Goal: Task Accomplishment & Management: Use online tool/utility

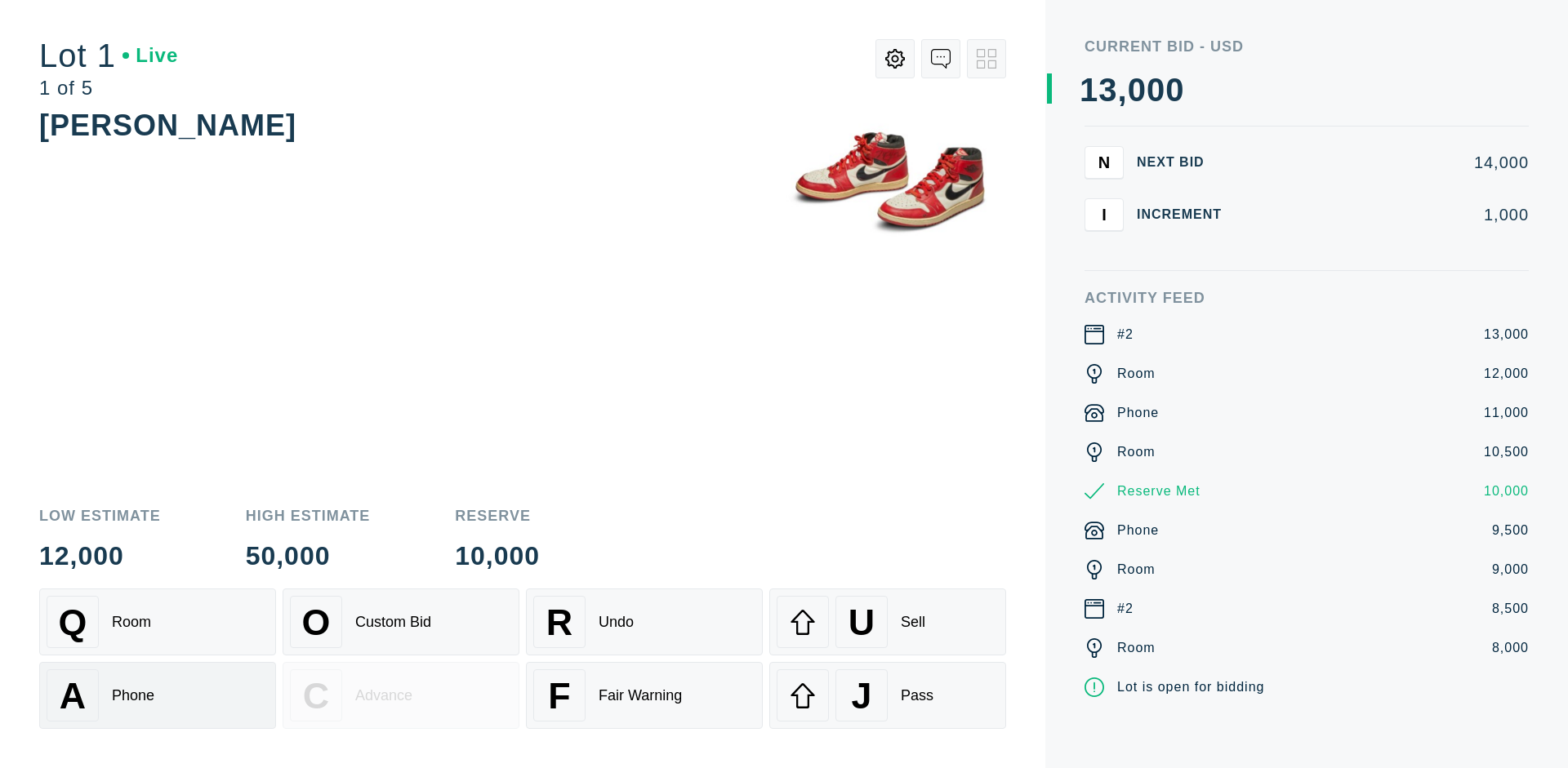
click at [158, 696] on div "A Phone" at bounding box center [158, 695] width 223 height 52
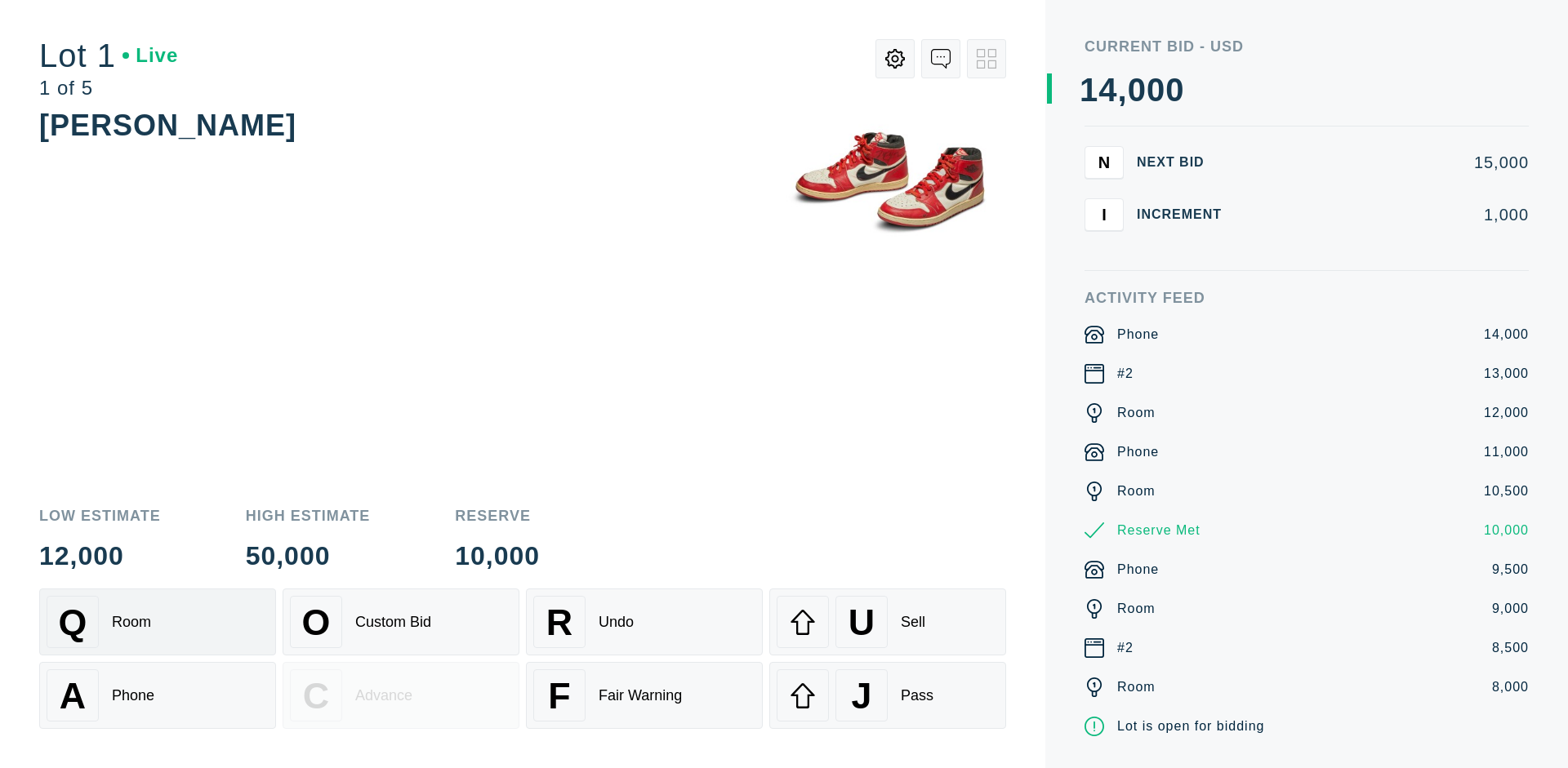
click at [158, 623] on div "Q Room" at bounding box center [158, 622] width 223 height 52
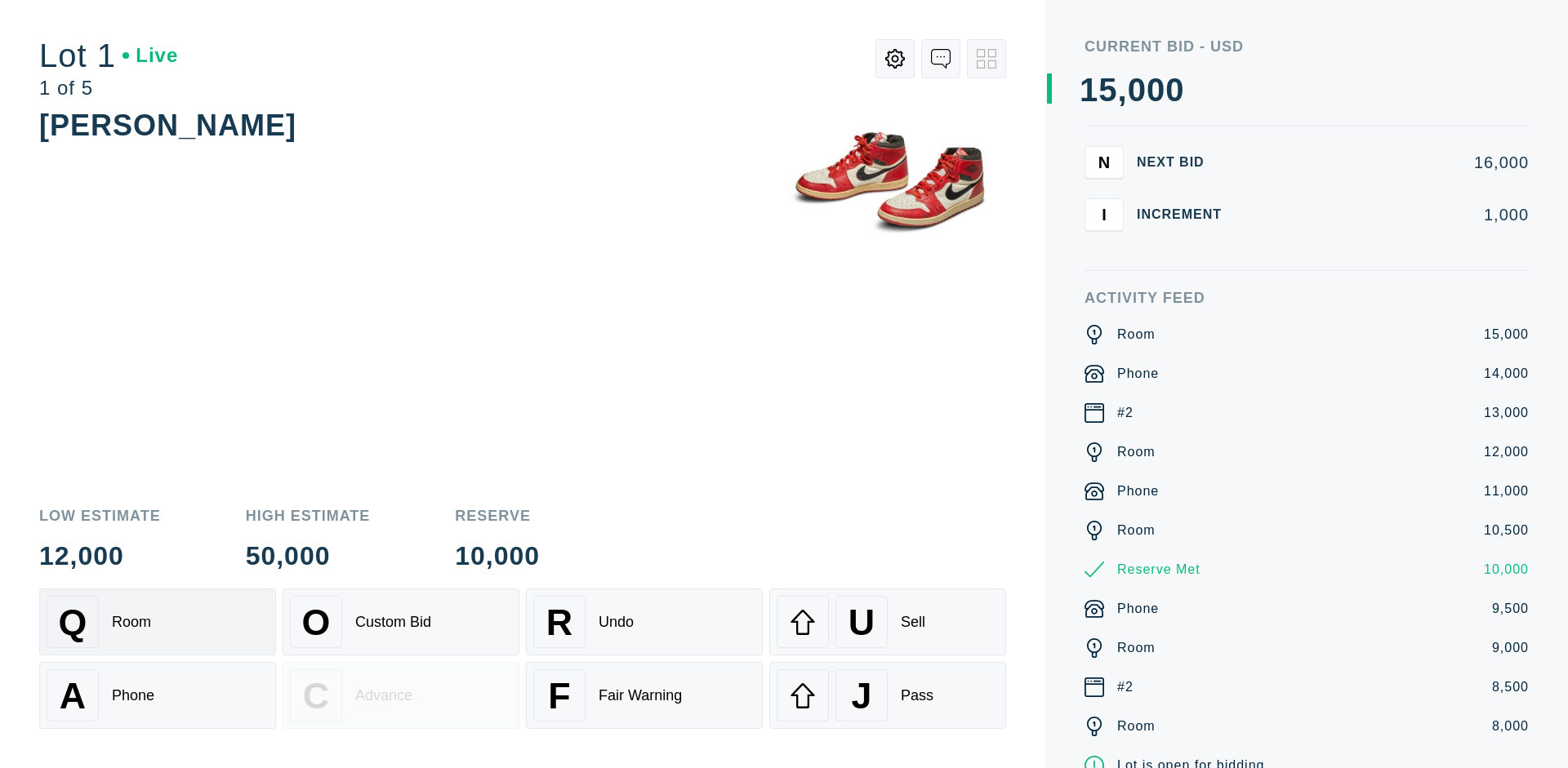
click at [645, 623] on div "R Undo" at bounding box center [645, 622] width 223 height 52
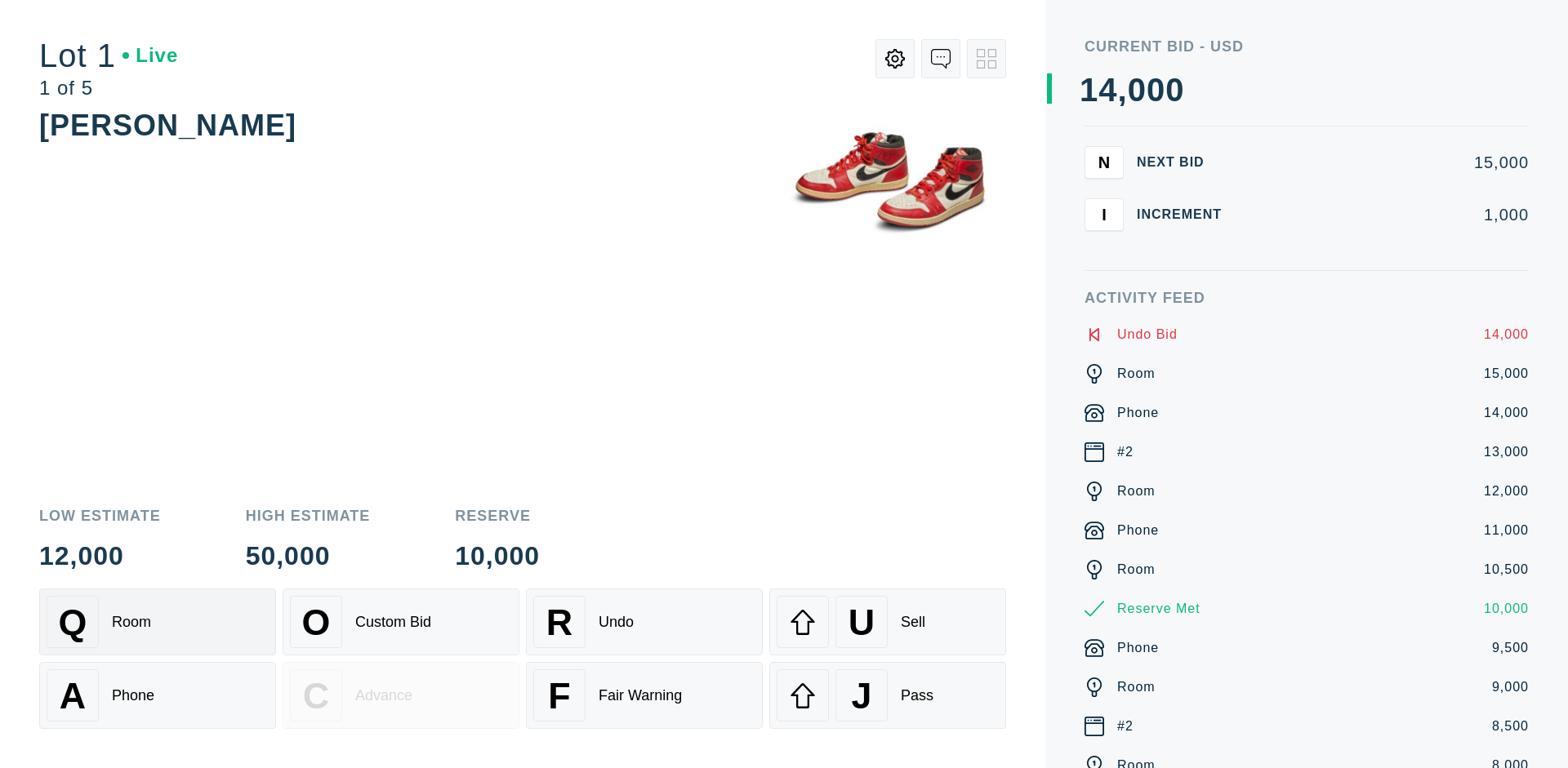
click at [158, 623] on div "Q Room" at bounding box center [158, 622] width 223 height 52
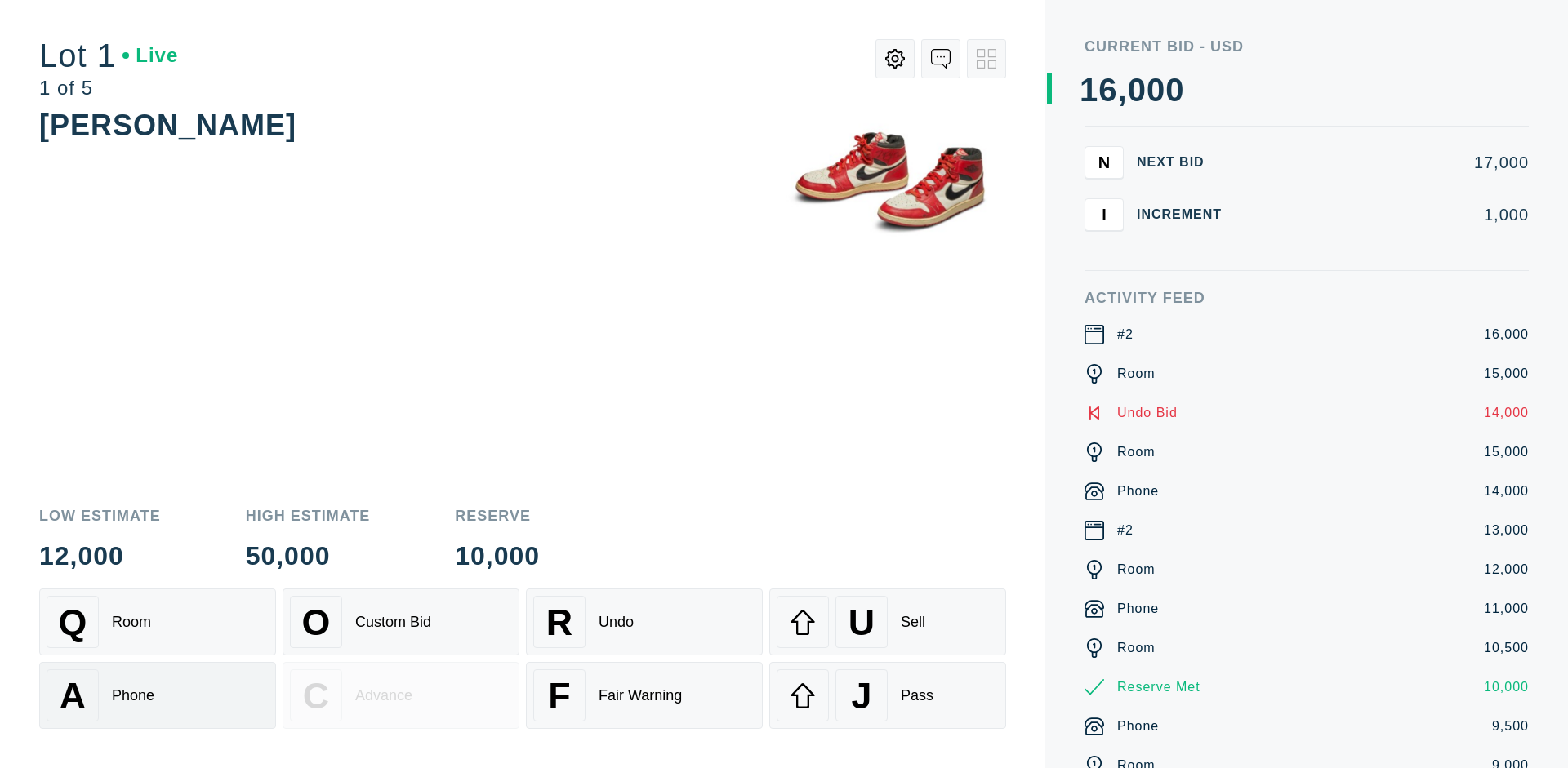
click at [158, 696] on div "A Phone" at bounding box center [158, 695] width 223 height 52
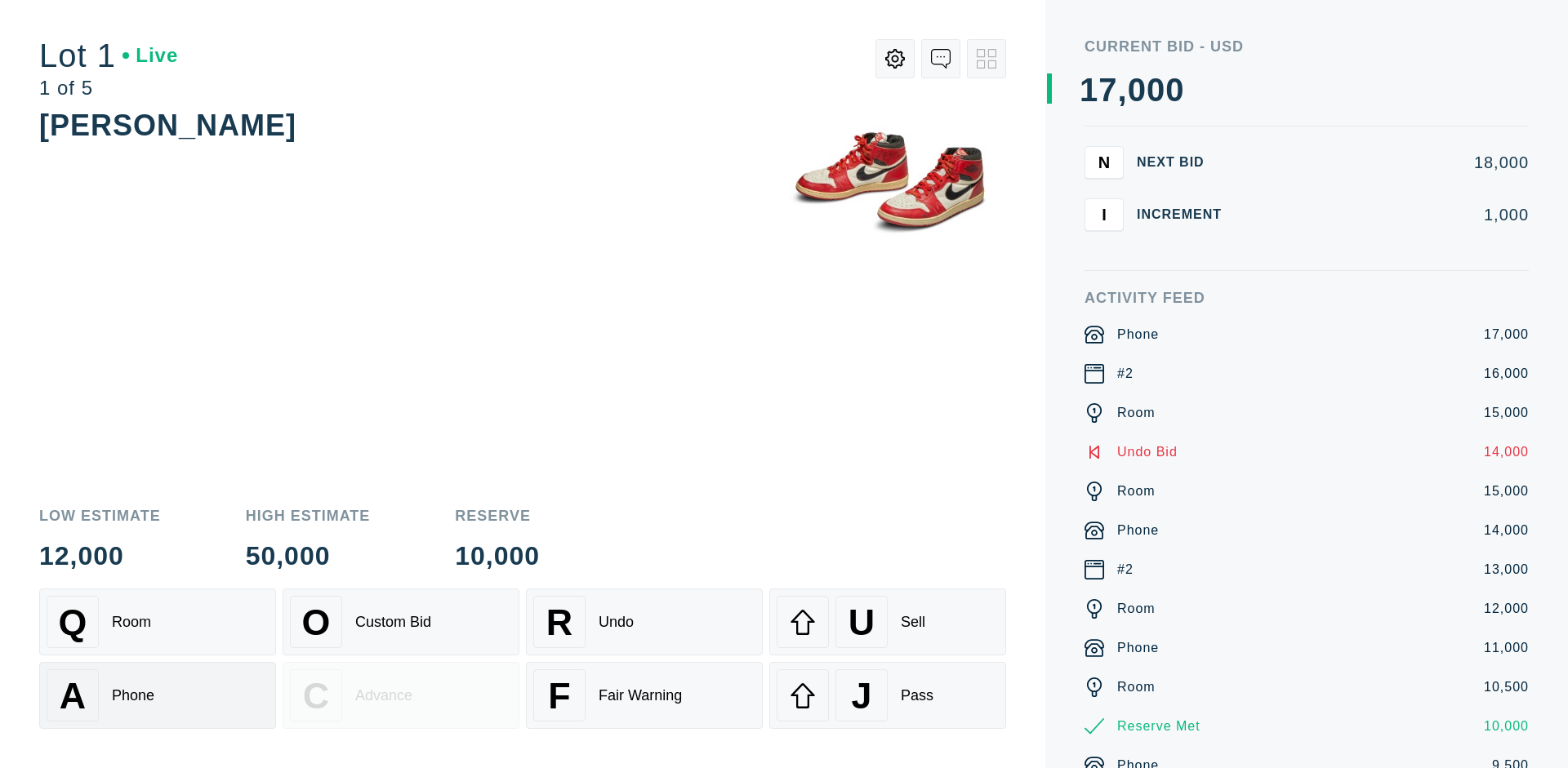
click at [158, 623] on div "Q Room" at bounding box center [158, 622] width 223 height 52
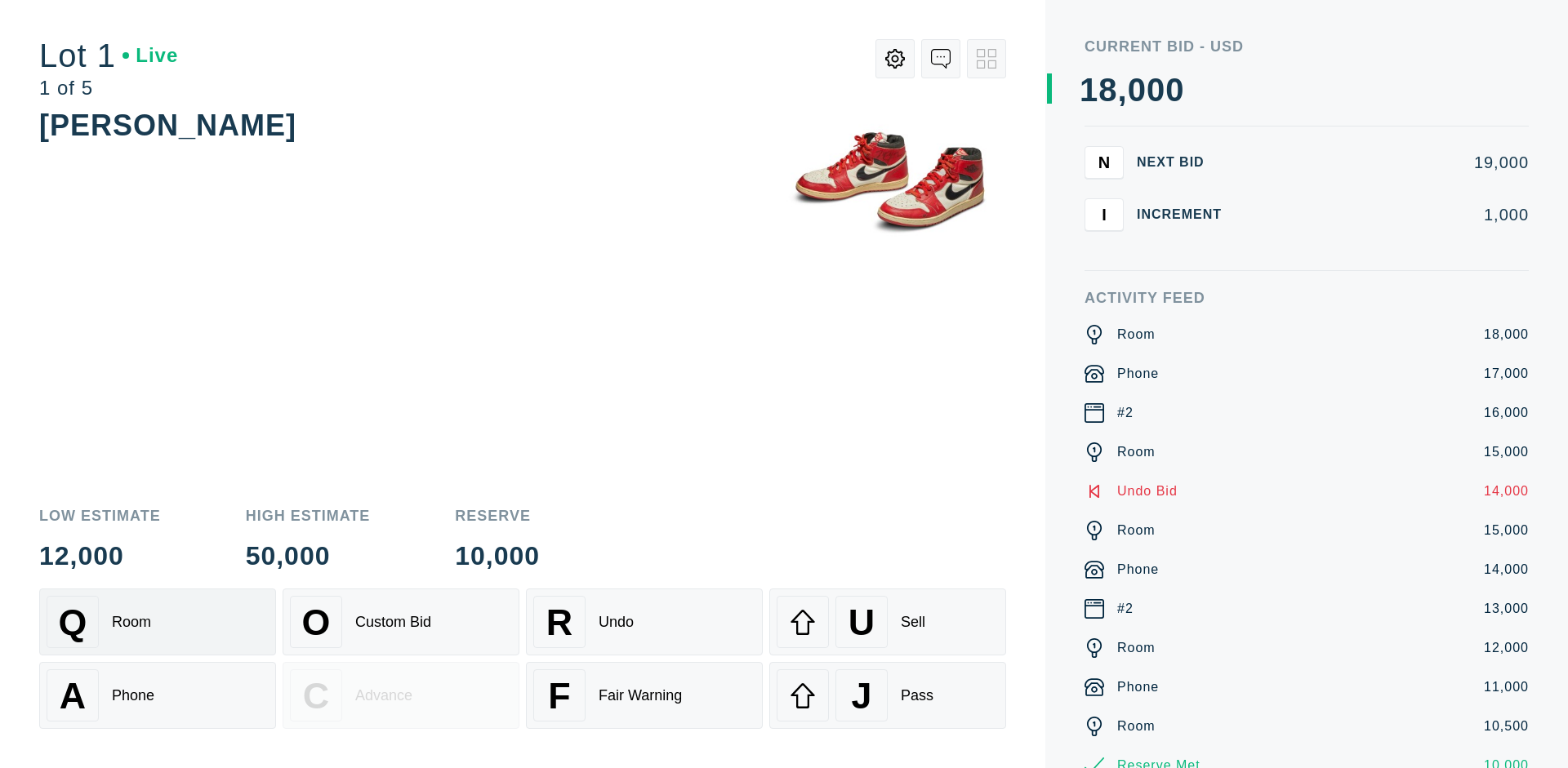
click at [645, 623] on div "R Undo" at bounding box center [645, 622] width 223 height 52
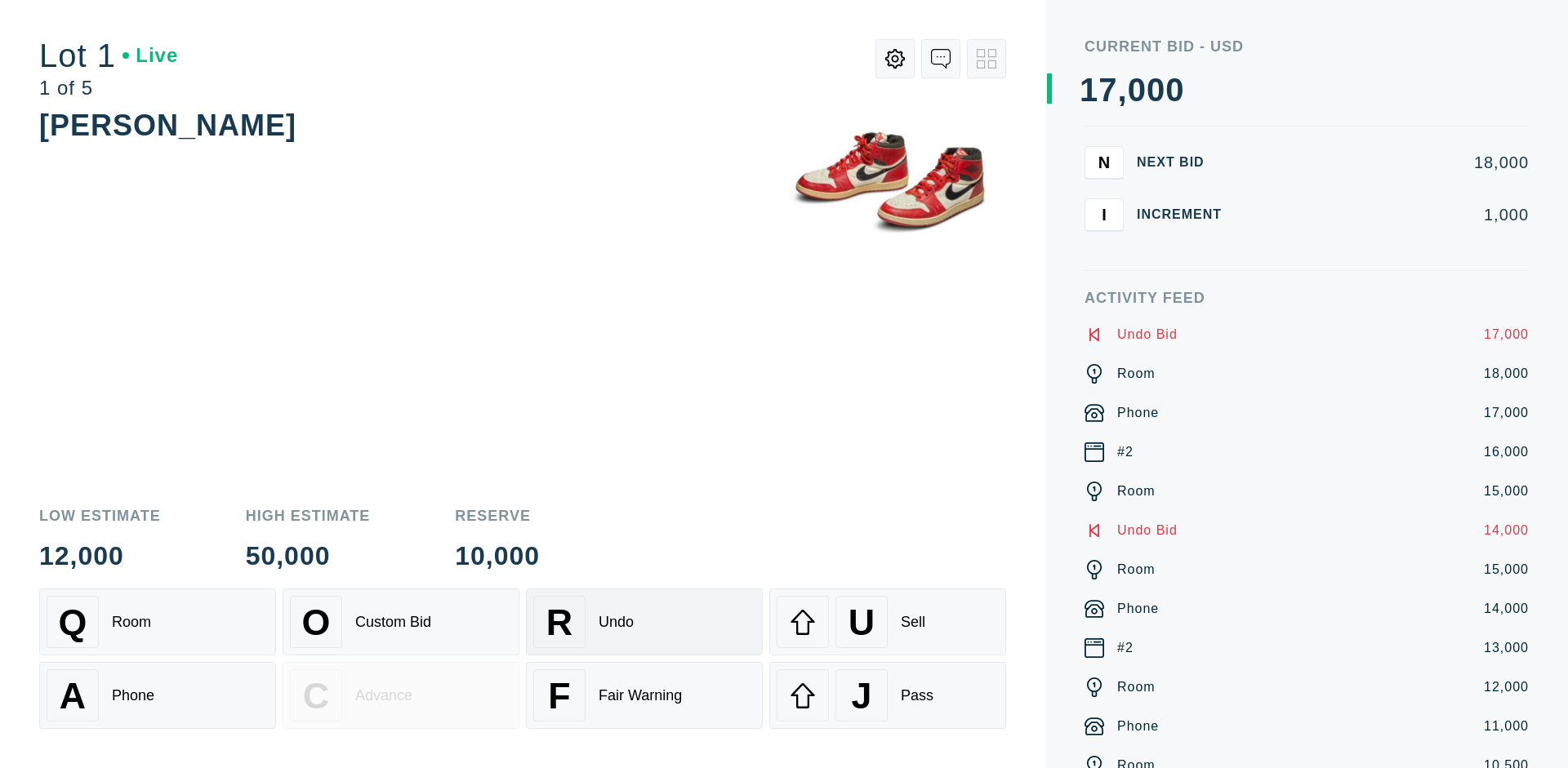
click at [888, 623] on div "U Sell" at bounding box center [888, 622] width 223 height 52
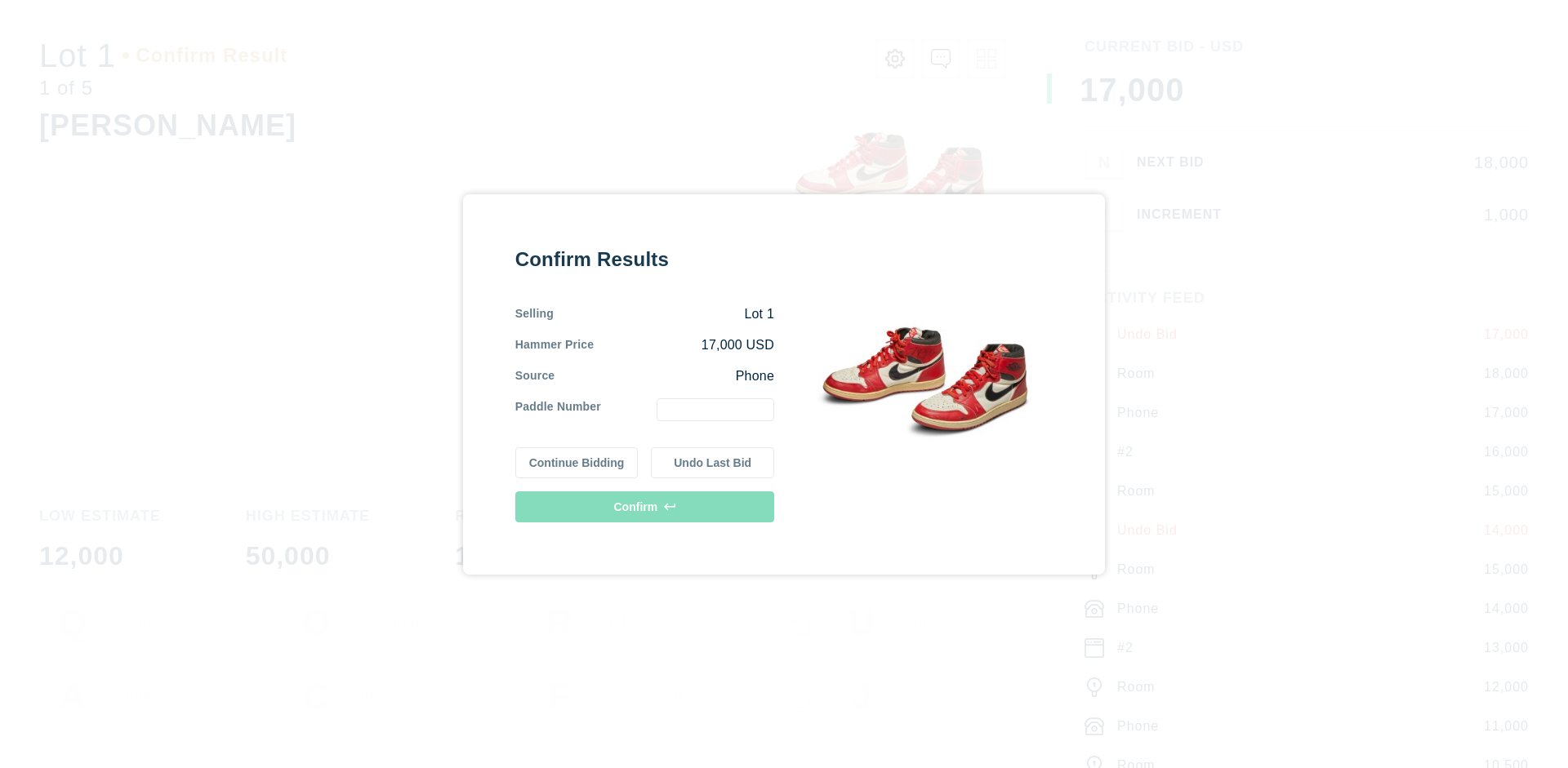
click at [577, 462] on button "Continue Bidding" at bounding box center [577, 463] width 124 height 31
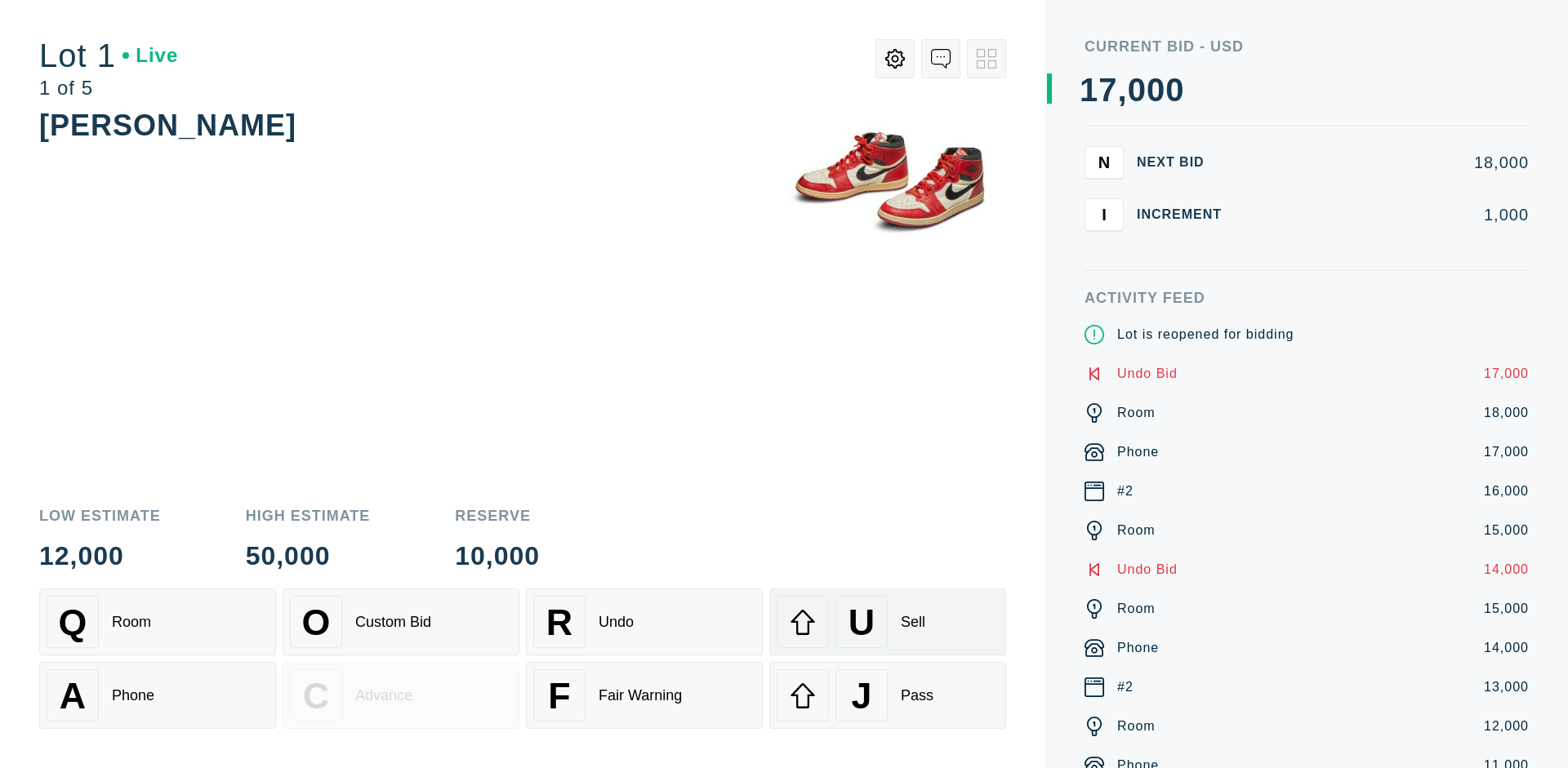
click at [888, 623] on div "U Sell" at bounding box center [888, 622] width 223 height 52
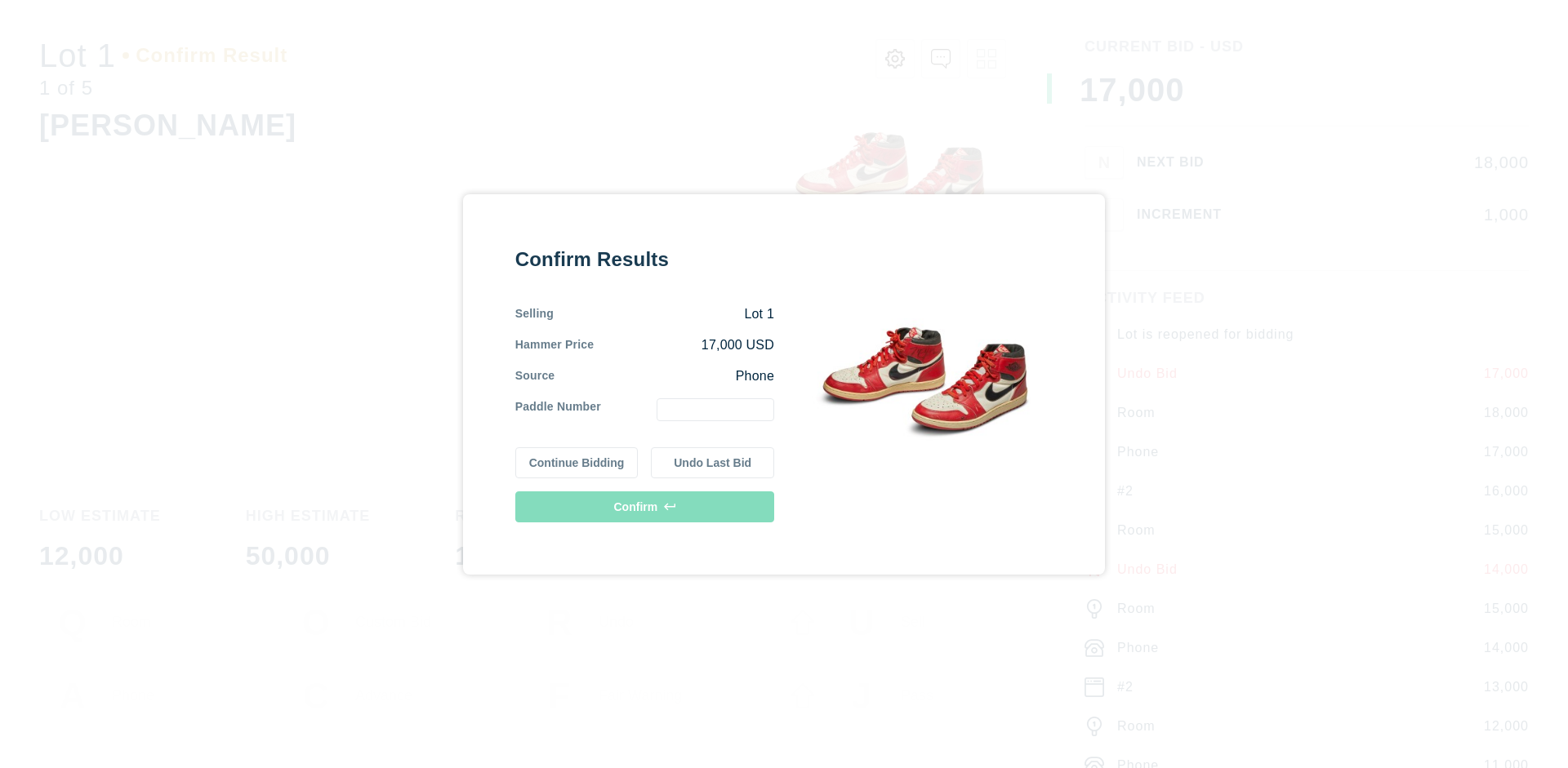
click at [713, 462] on button "Undo Last Bid" at bounding box center [713, 463] width 124 height 31
click at [577, 462] on button "Continue Bidding" at bounding box center [577, 463] width 124 height 31
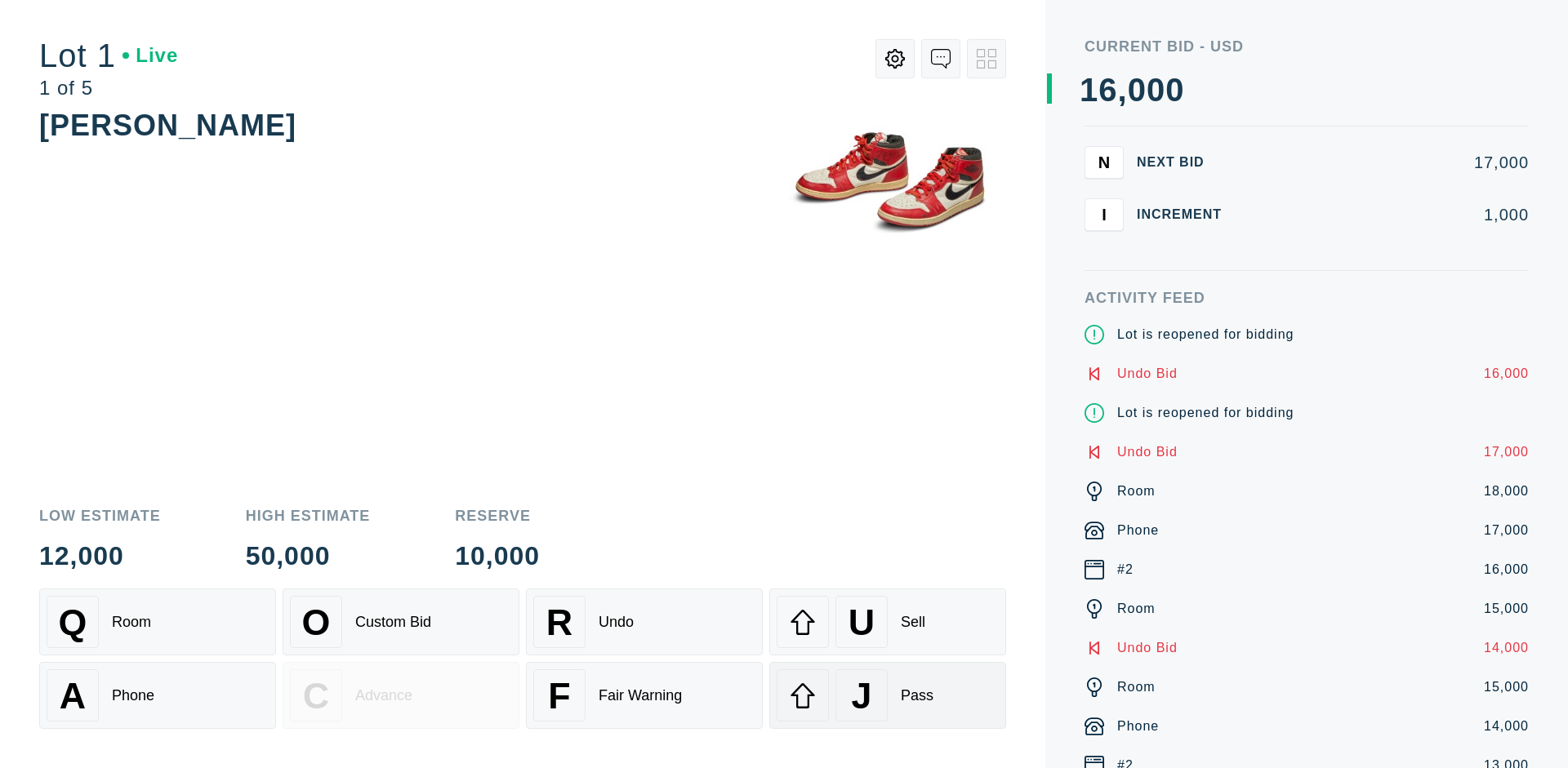
click at [888, 696] on div "J Pass" at bounding box center [888, 695] width 223 height 52
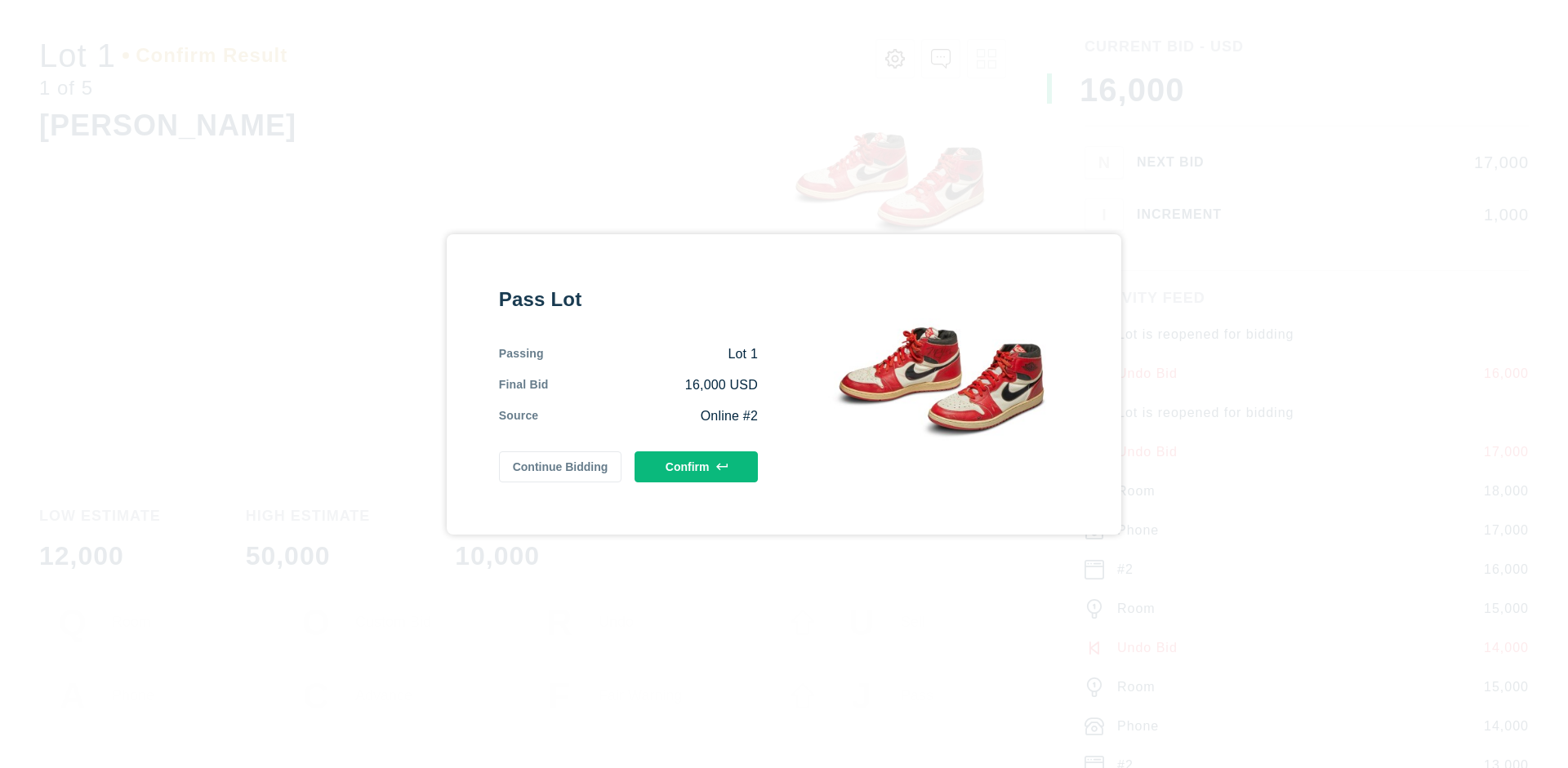
click at [697, 466] on button "Confirm" at bounding box center [696, 467] width 124 height 31
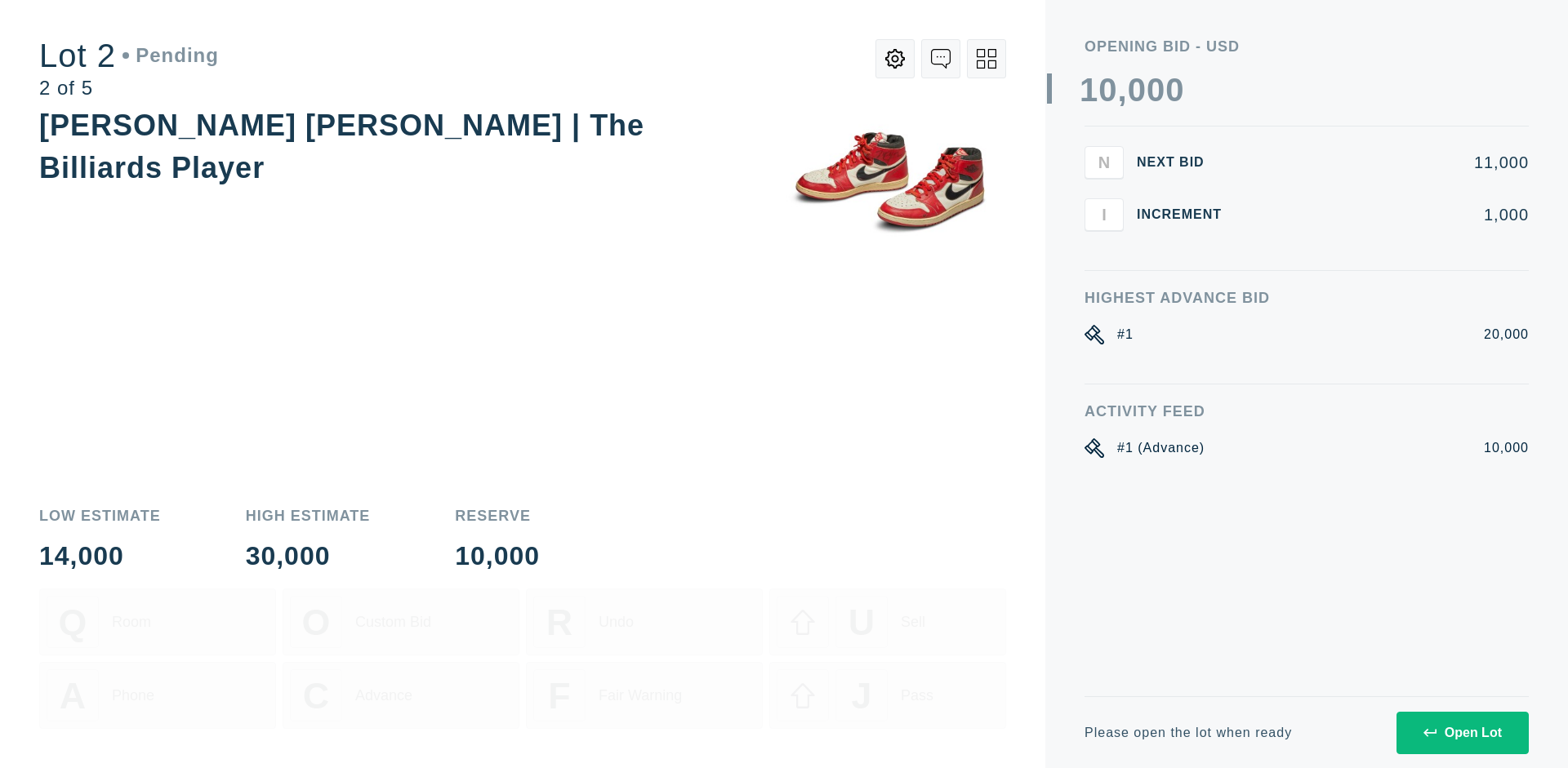
click at [1462, 732] on div "Open Lot" at bounding box center [1462, 733] width 78 height 14
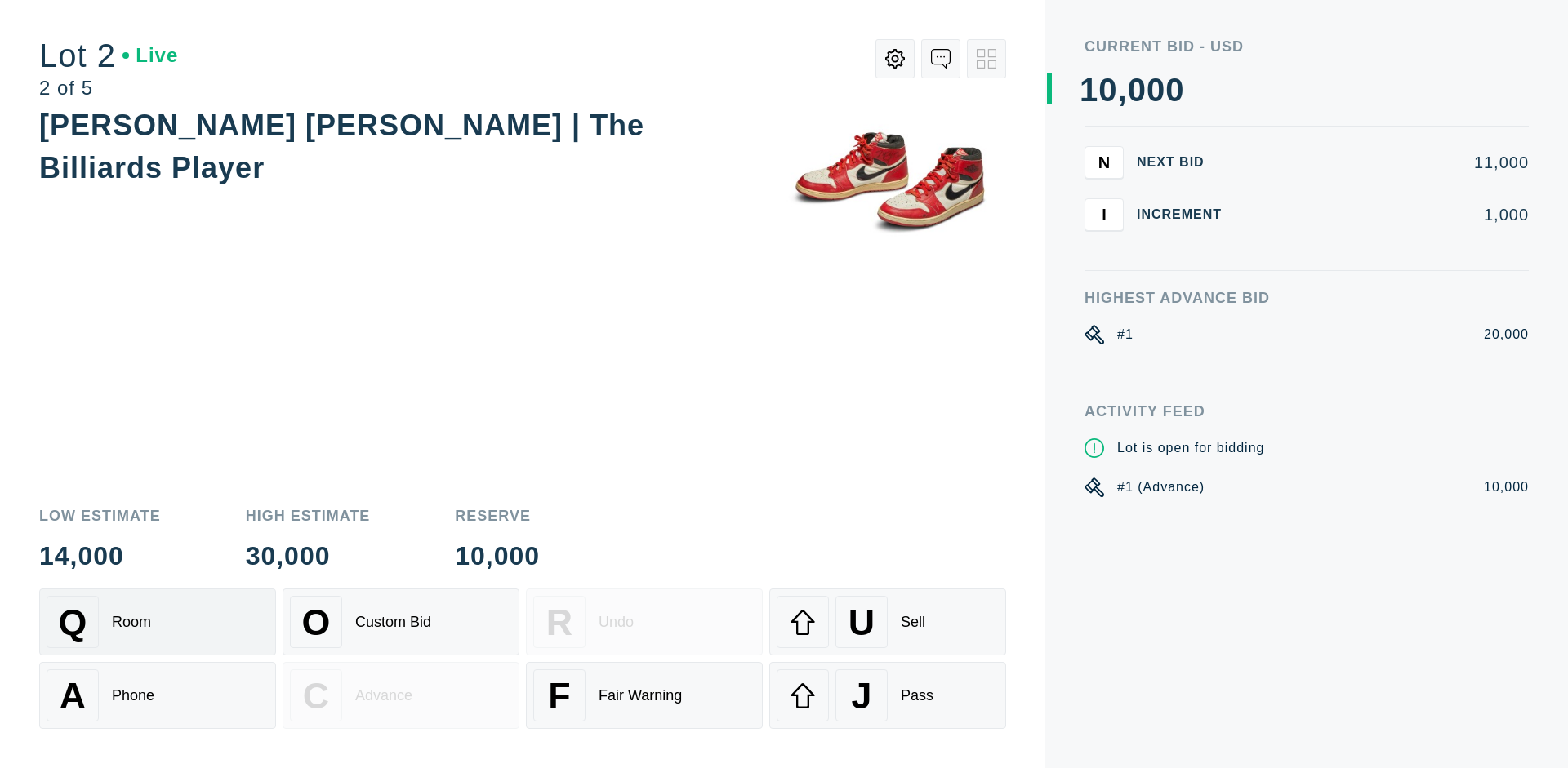
click at [158, 623] on div "Q Room" at bounding box center [158, 622] width 223 height 52
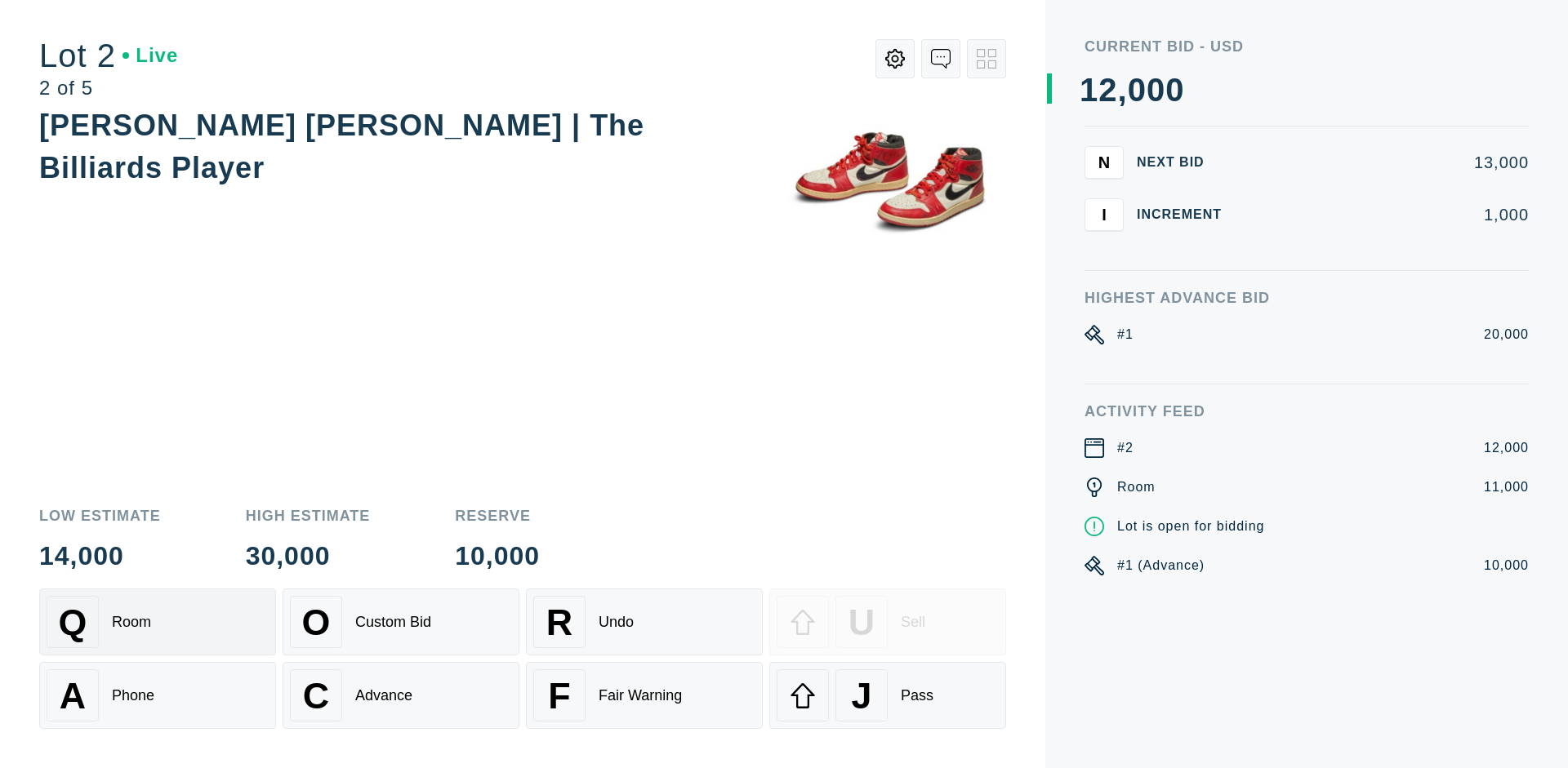
click at [401, 696] on div "Advance" at bounding box center [384, 696] width 57 height 17
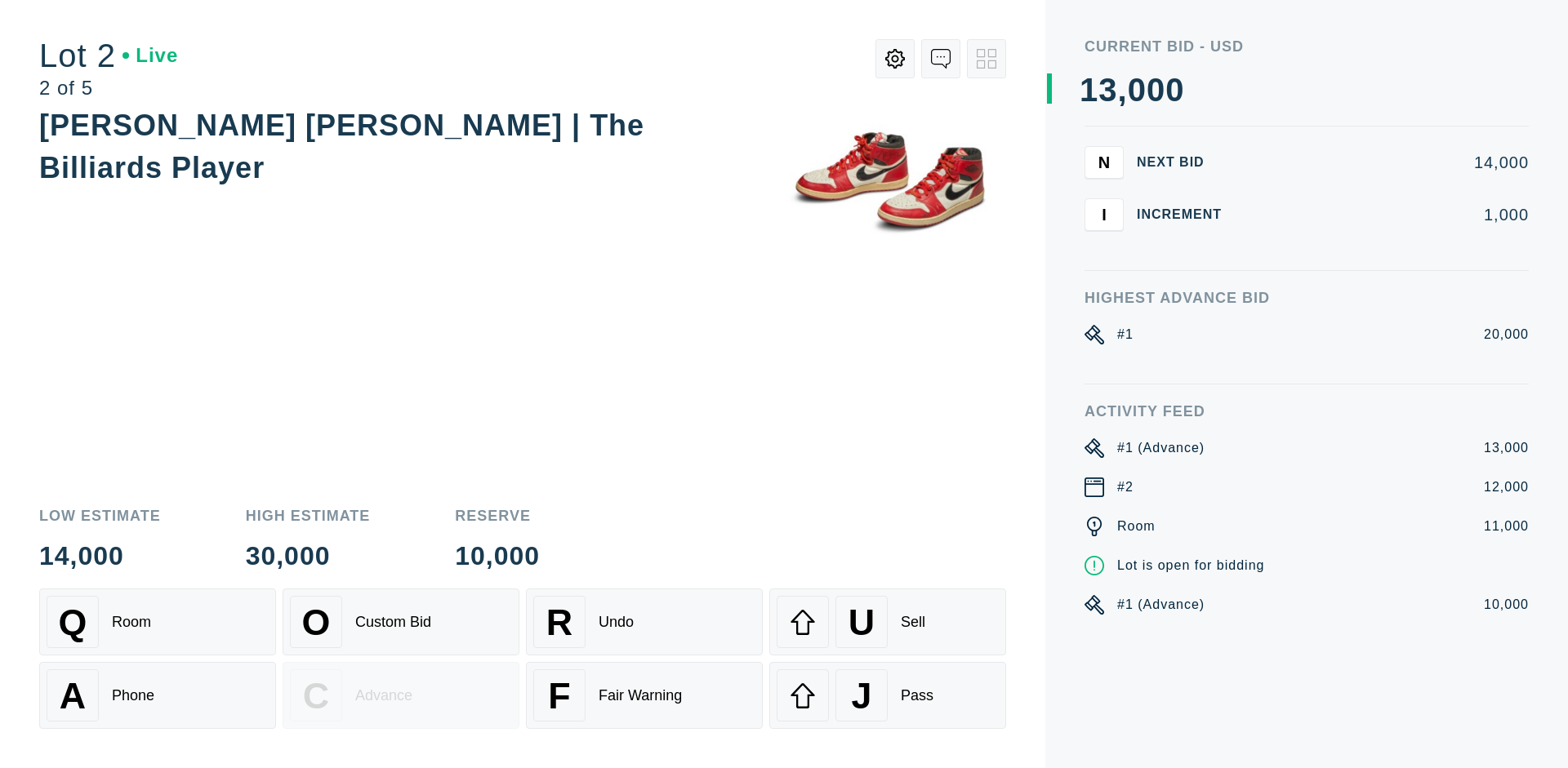
click at [888, 623] on div "U Sell" at bounding box center [888, 622] width 223 height 52
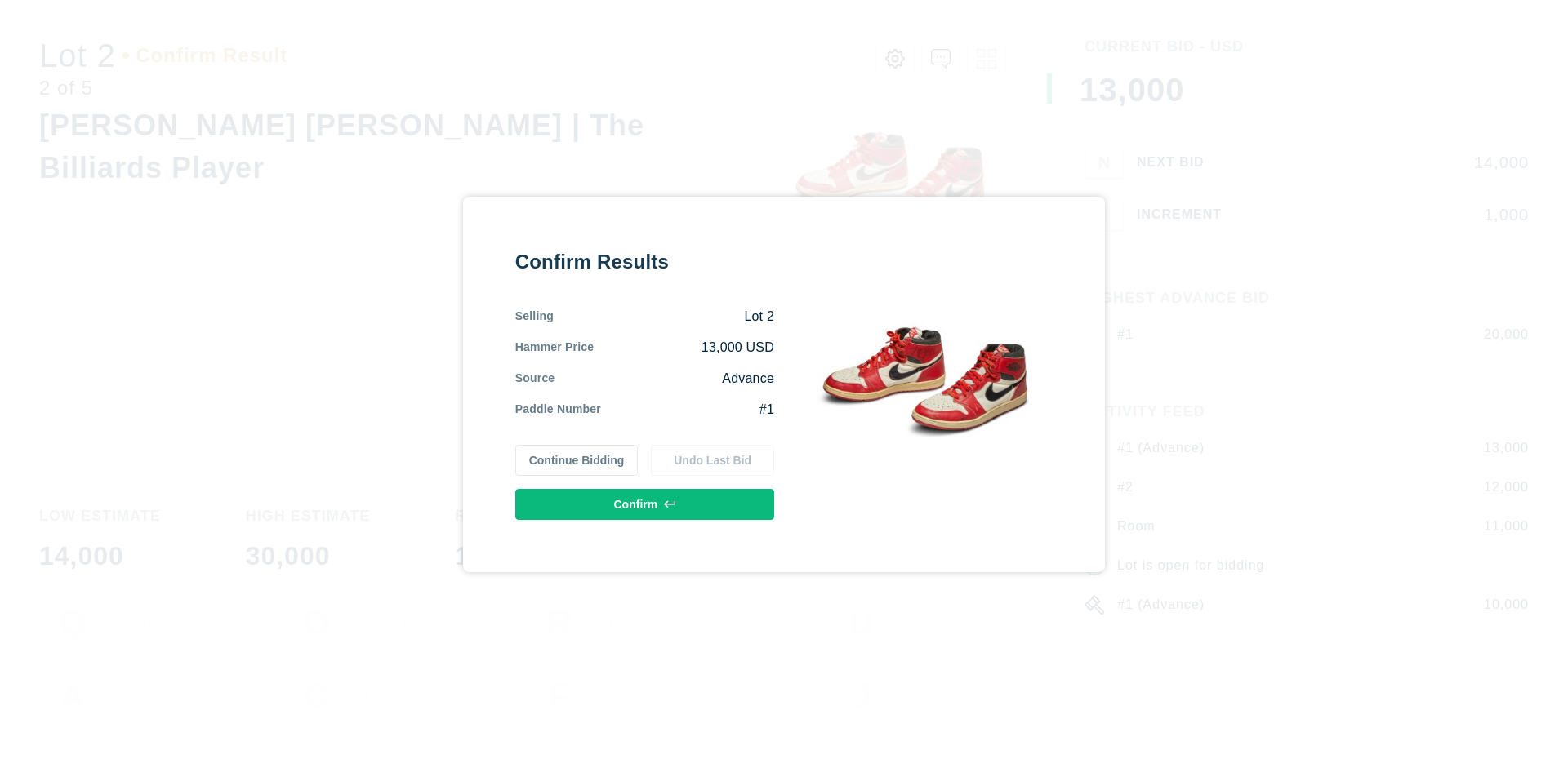
click at [646, 504] on button "Confirm" at bounding box center [645, 504] width 259 height 31
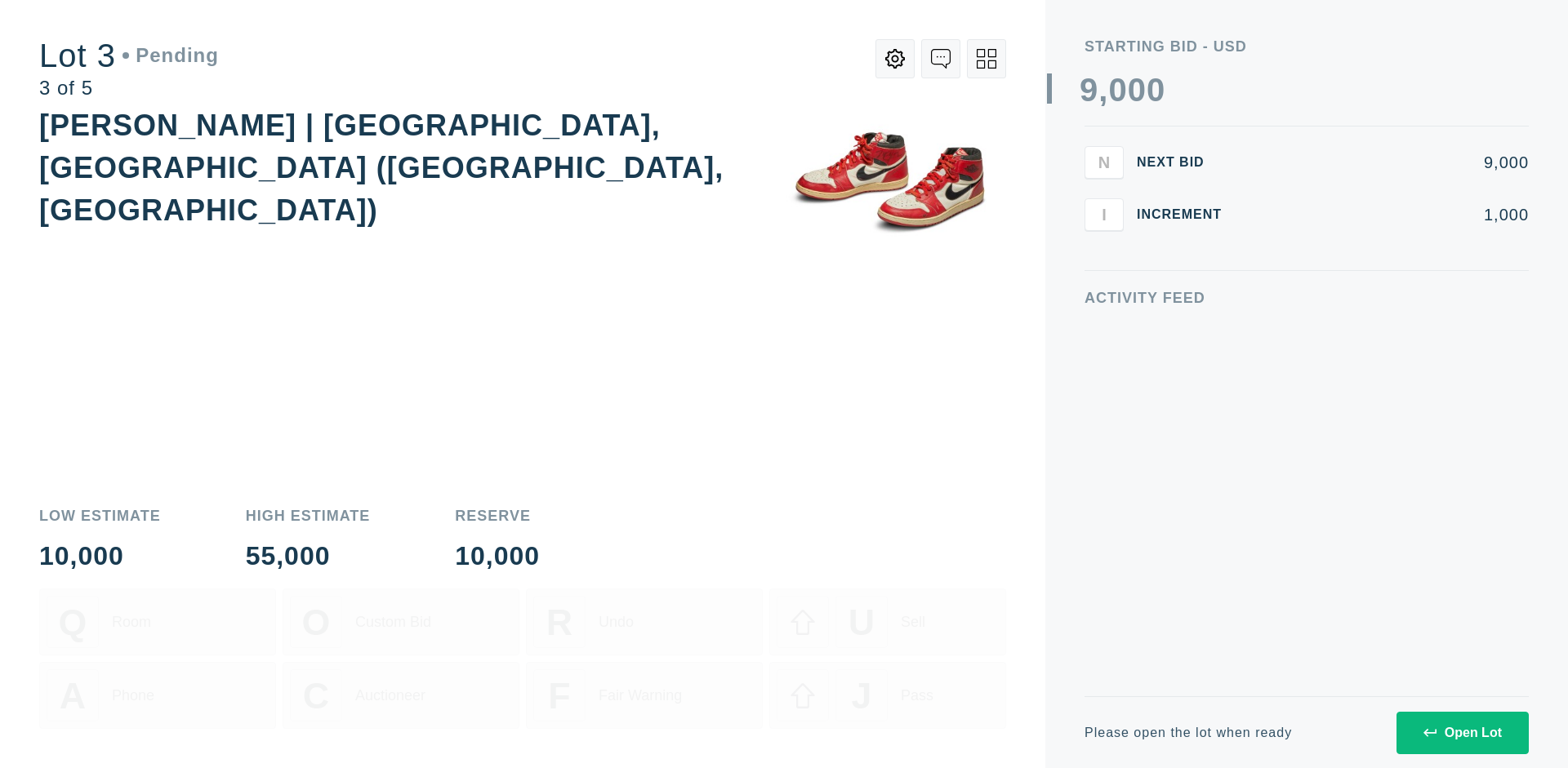
click at [1462, 732] on div "Open Lot" at bounding box center [1462, 733] width 78 height 14
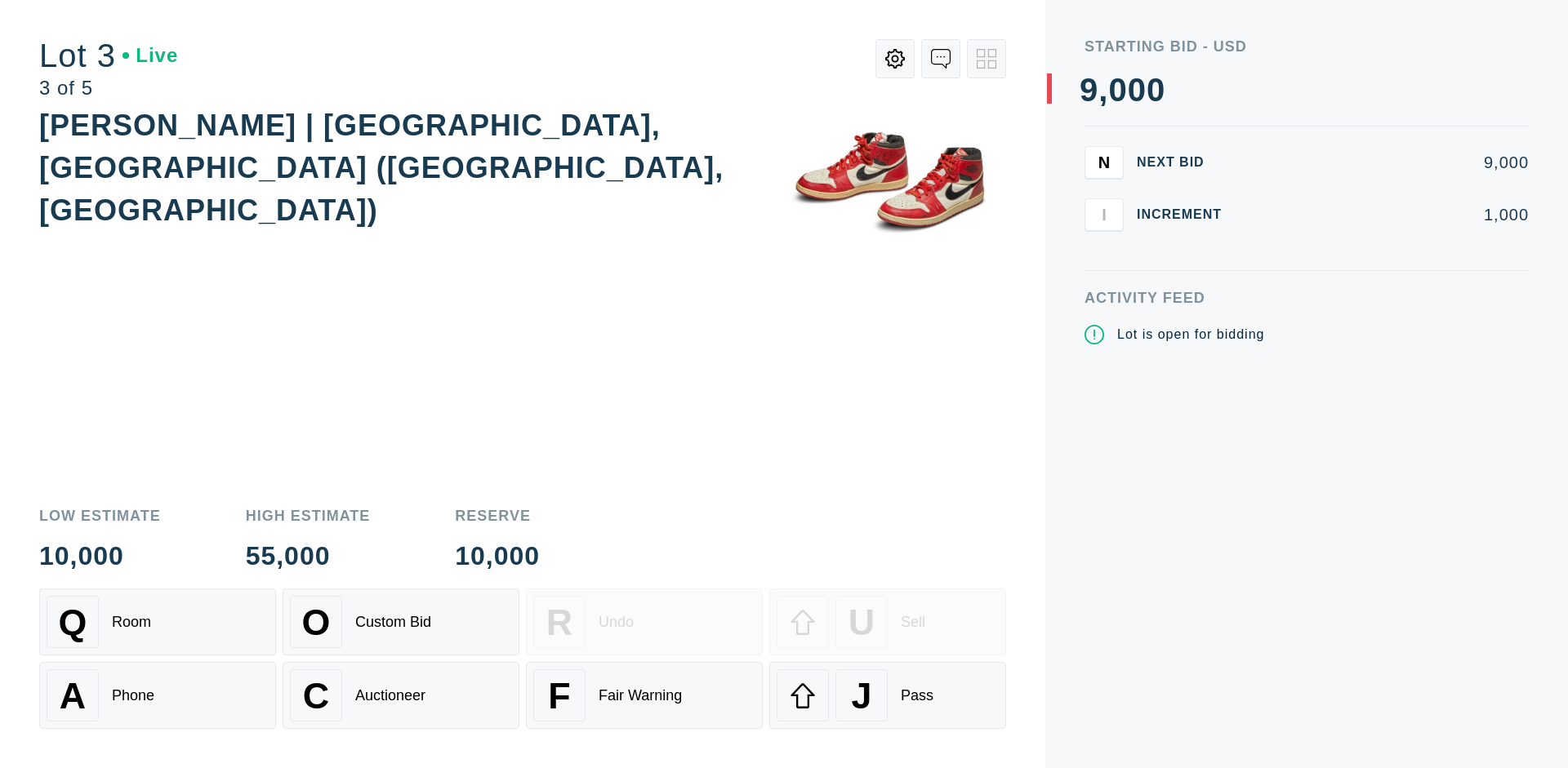
click at [888, 696] on div "J Pass" at bounding box center [888, 695] width 223 height 52
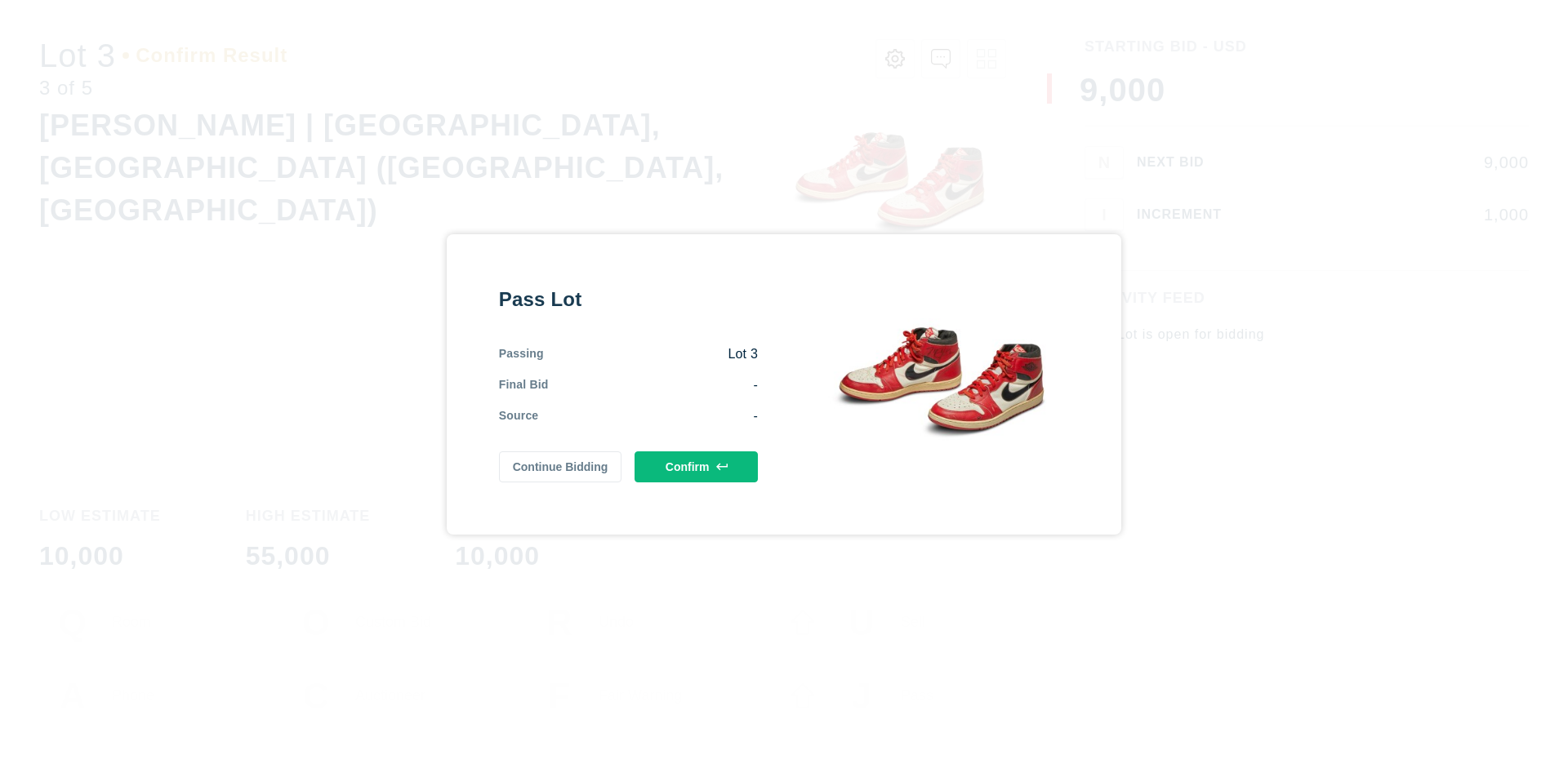
click at [697, 466] on button "Confirm" at bounding box center [696, 467] width 124 height 31
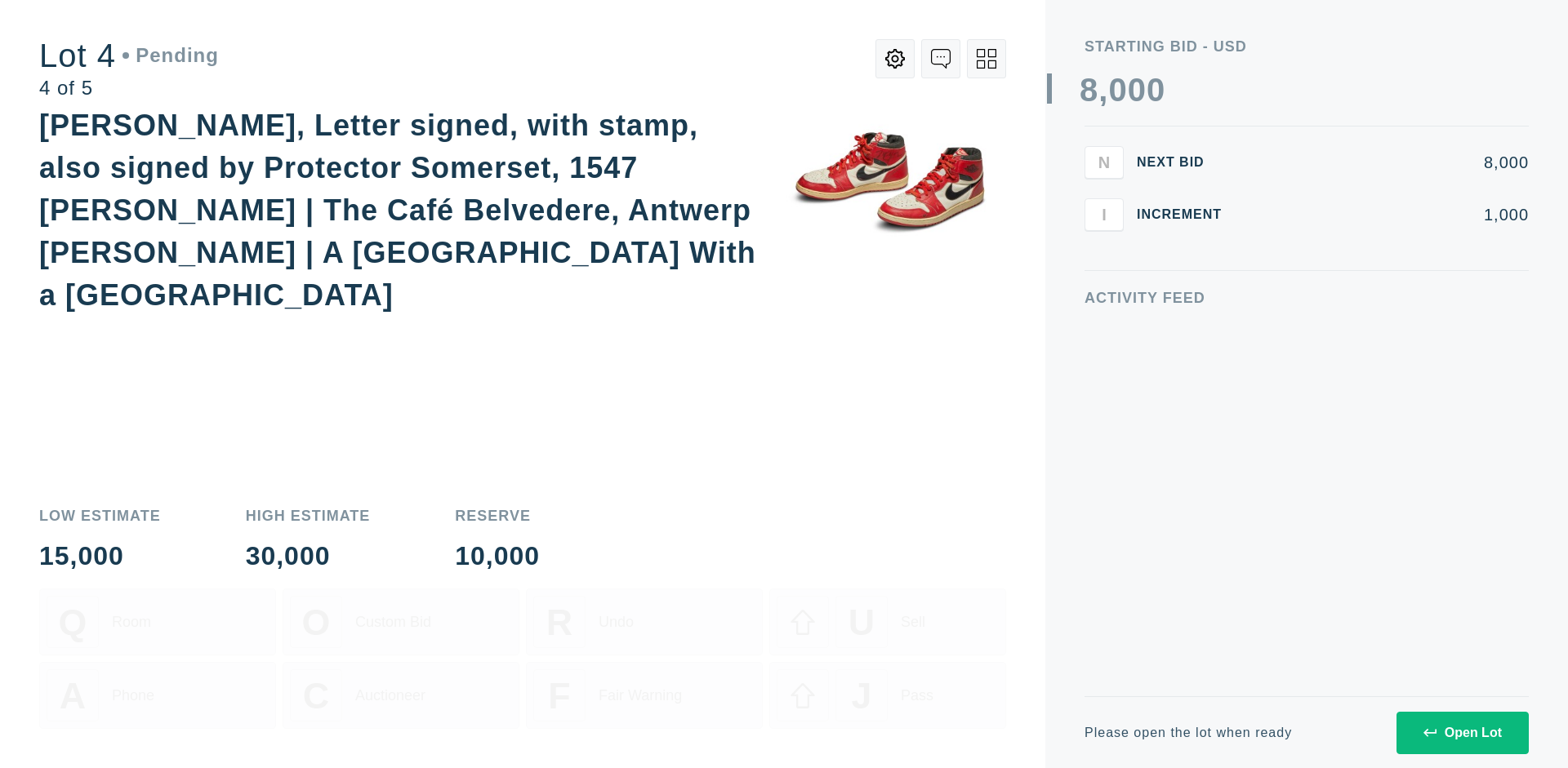
click at [1462, 732] on div "Open Lot" at bounding box center [1462, 733] width 78 height 14
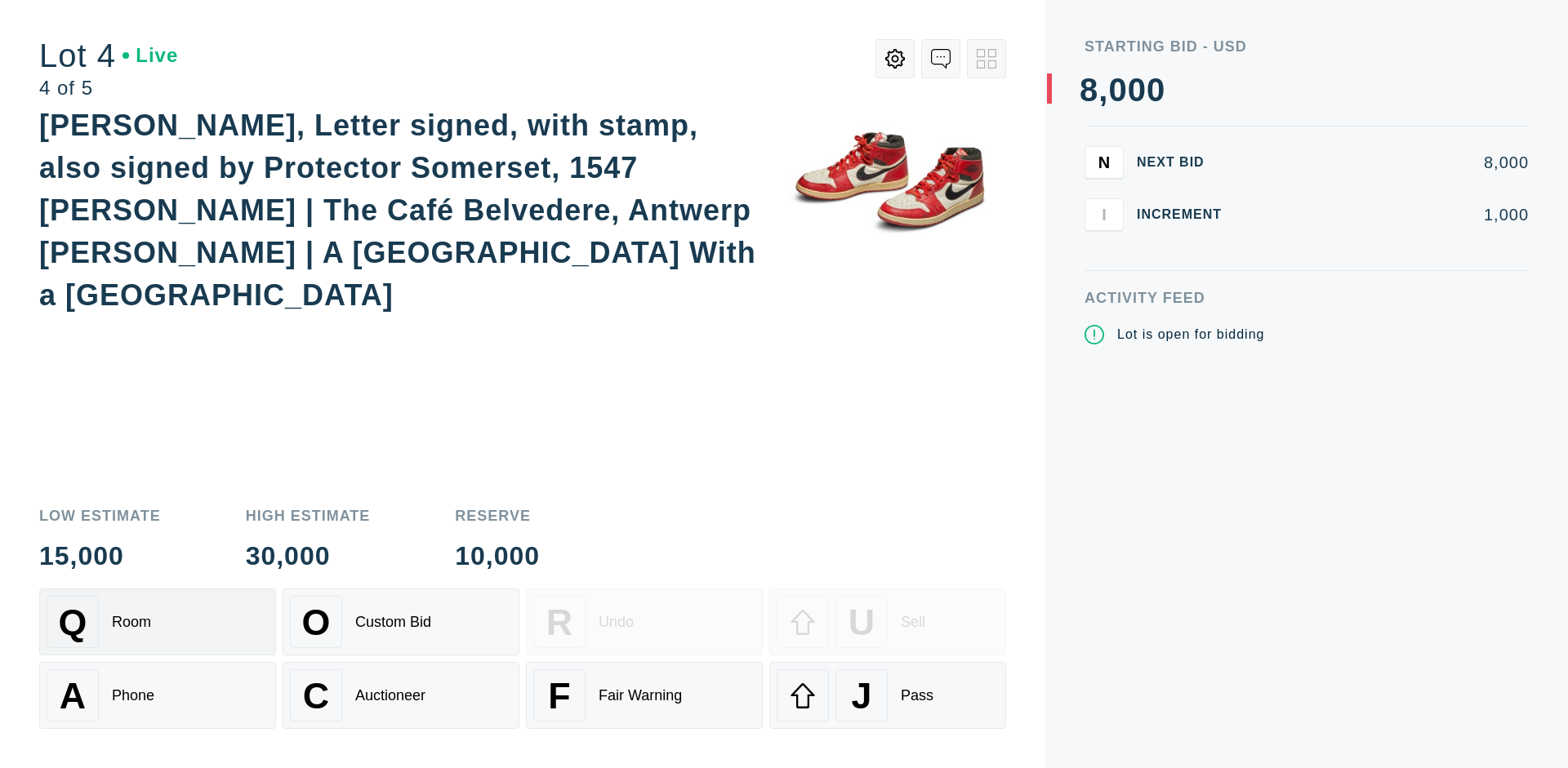
click at [158, 623] on div "Q Room" at bounding box center [158, 622] width 223 height 52
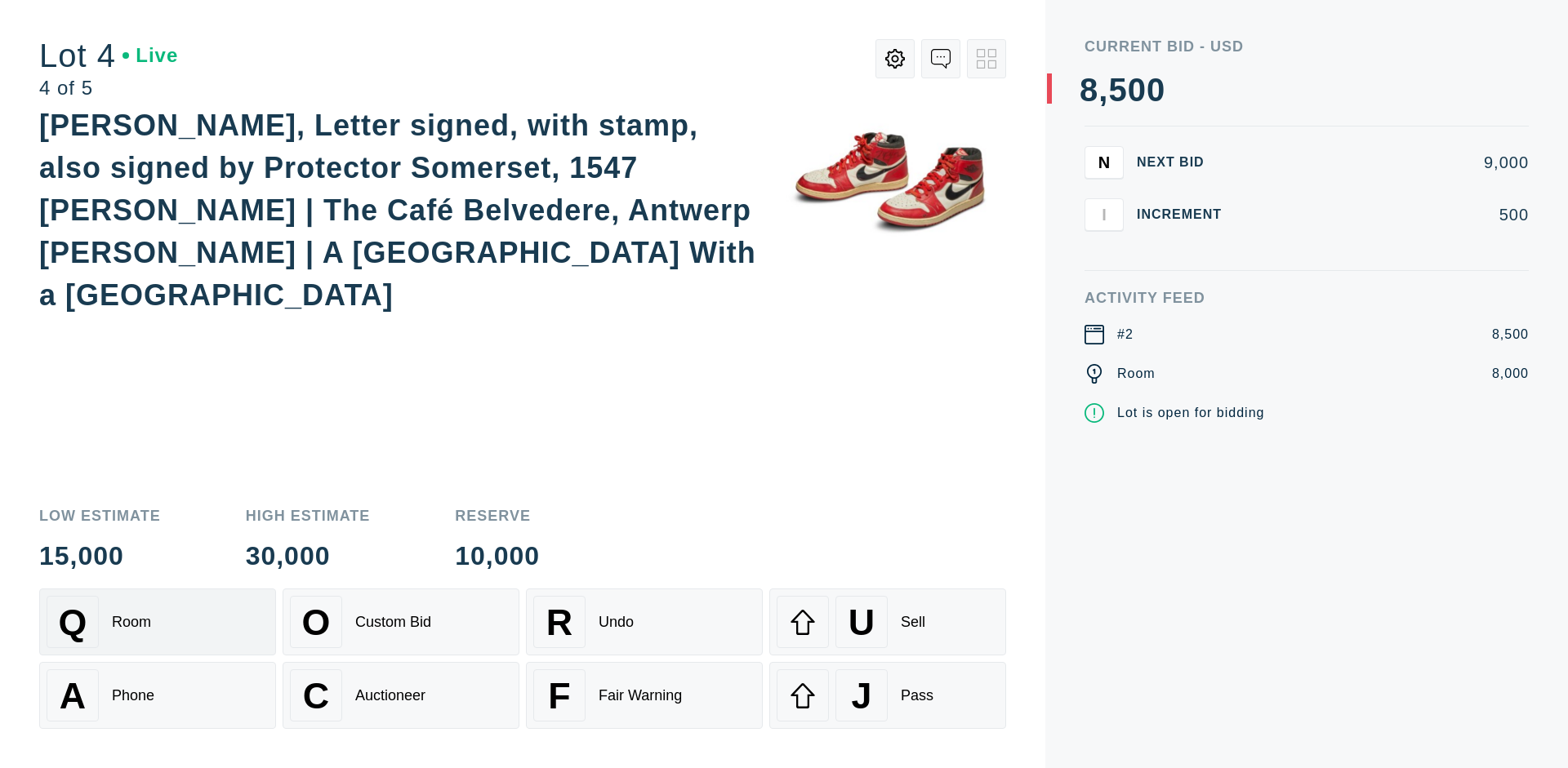
click at [401, 696] on div "Auctioneer" at bounding box center [391, 696] width 70 height 17
click at [888, 696] on div "J Pass" at bounding box center [888, 695] width 223 height 52
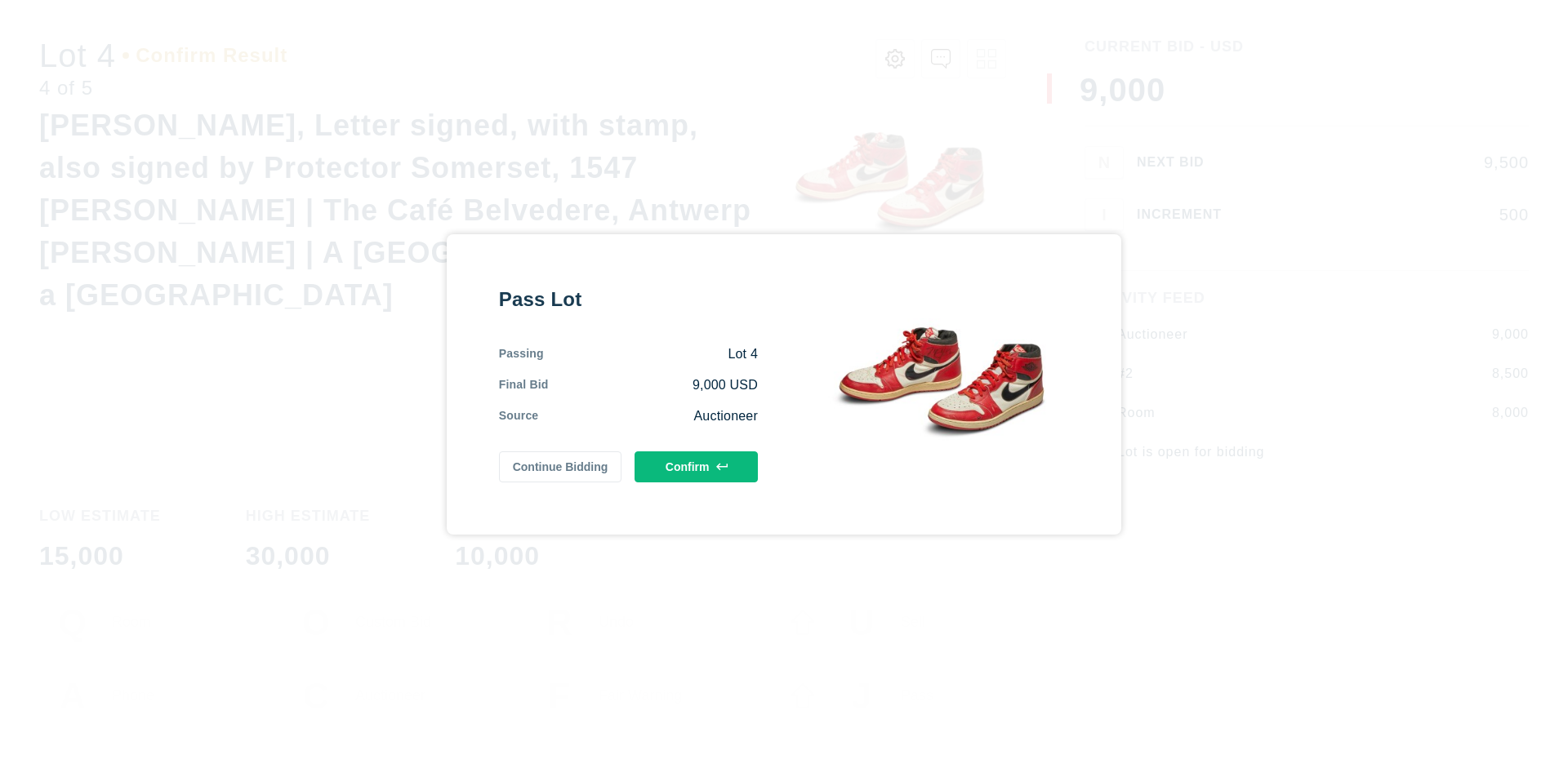
click at [697, 466] on button "Confirm" at bounding box center [696, 467] width 124 height 31
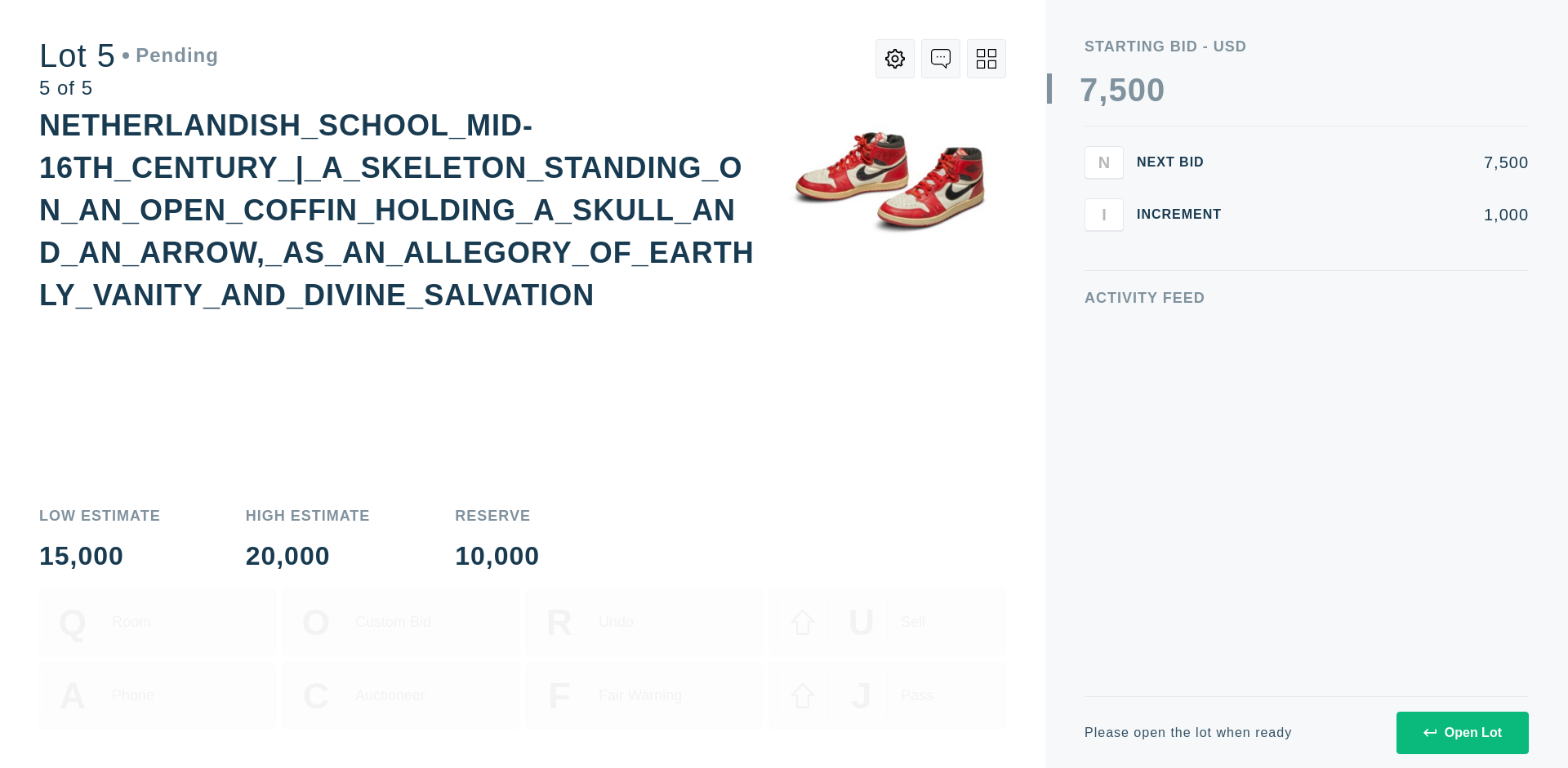
click at [1462, 732] on div "Open Lot" at bounding box center [1462, 733] width 78 height 14
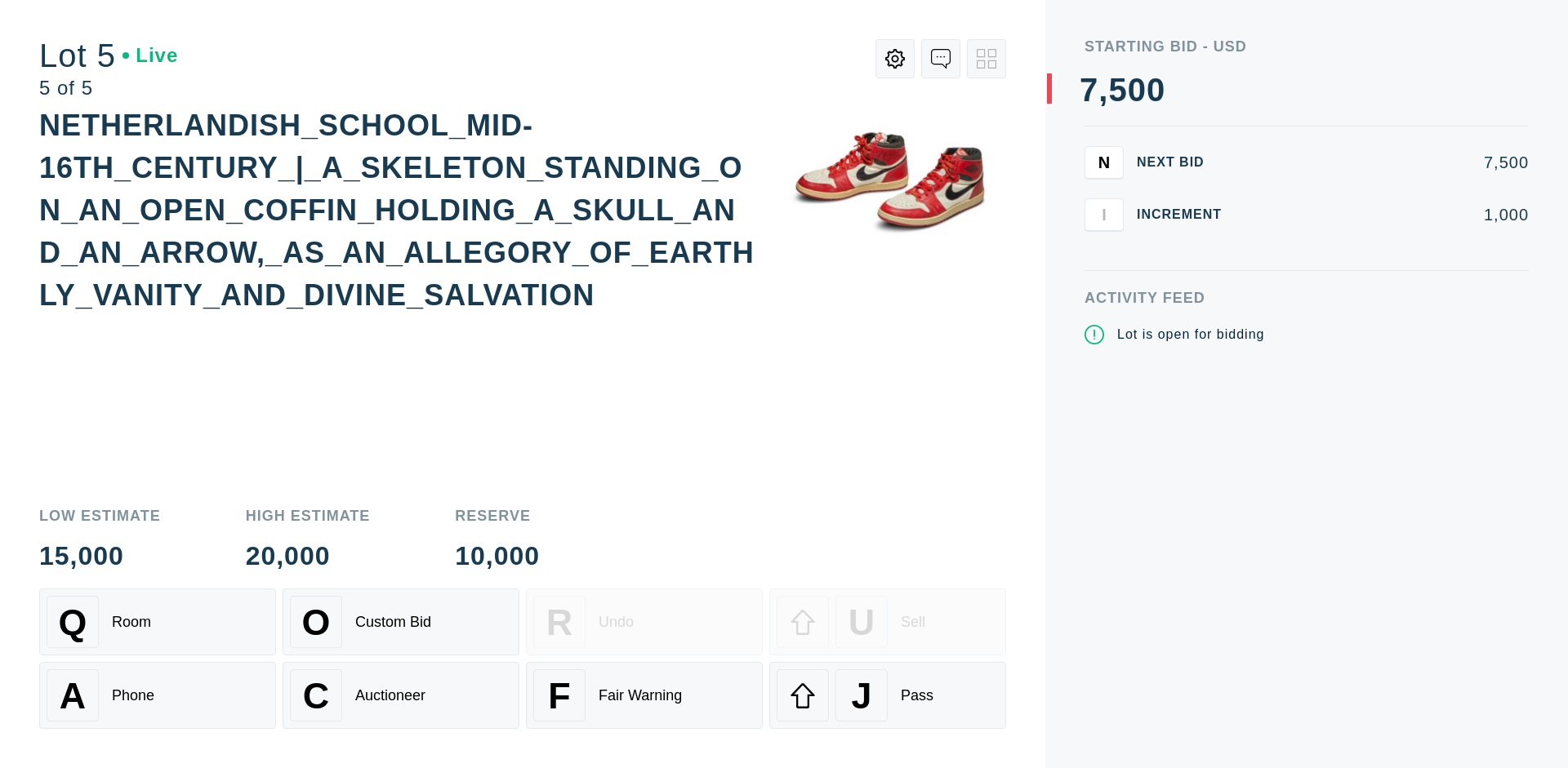
click at [158, 623] on div "Q Room" at bounding box center [158, 622] width 223 height 52
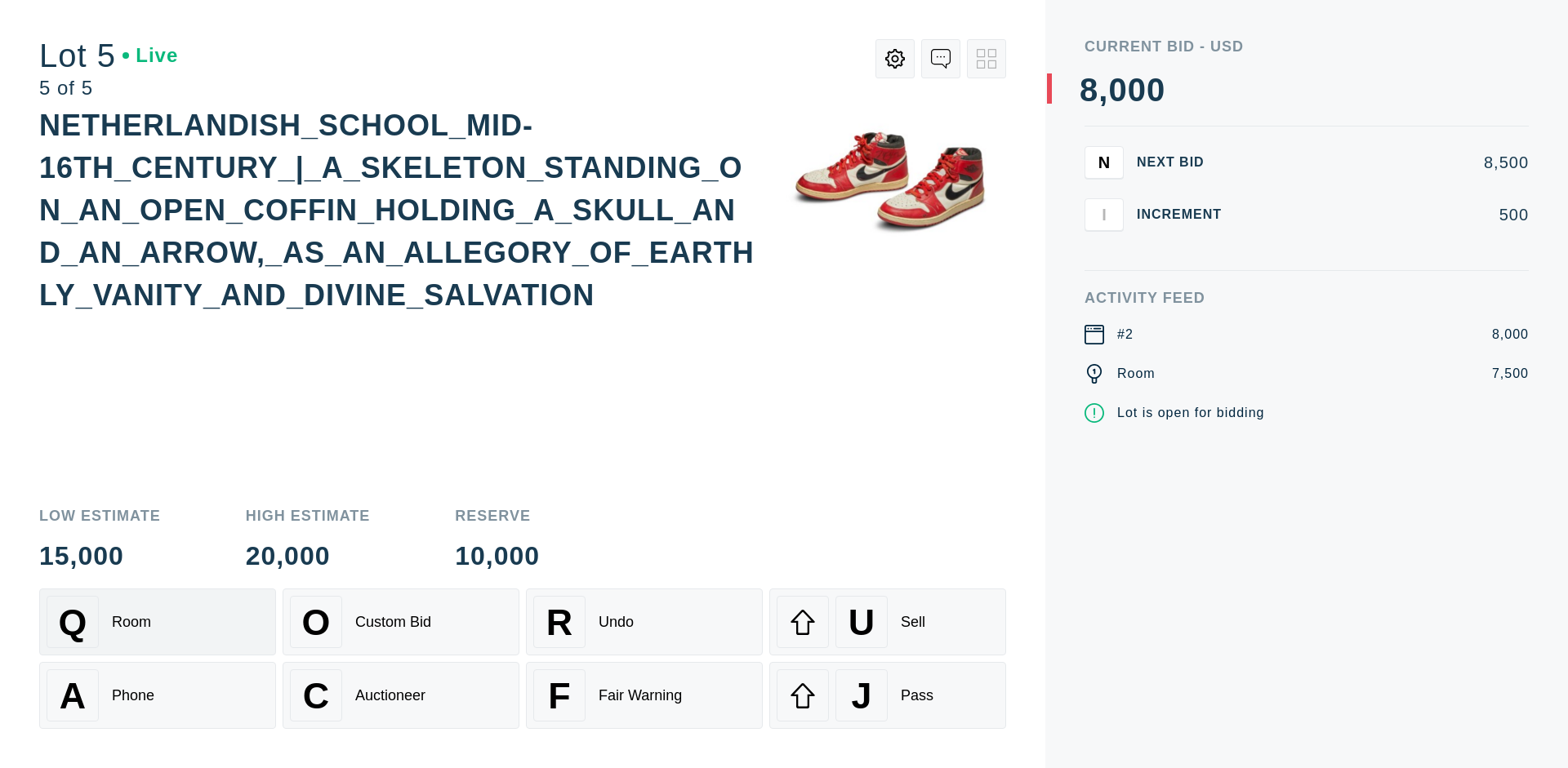
click at [158, 623] on div "Q Room" at bounding box center [158, 622] width 223 height 52
click at [888, 623] on div "U Sell" at bounding box center [888, 622] width 223 height 52
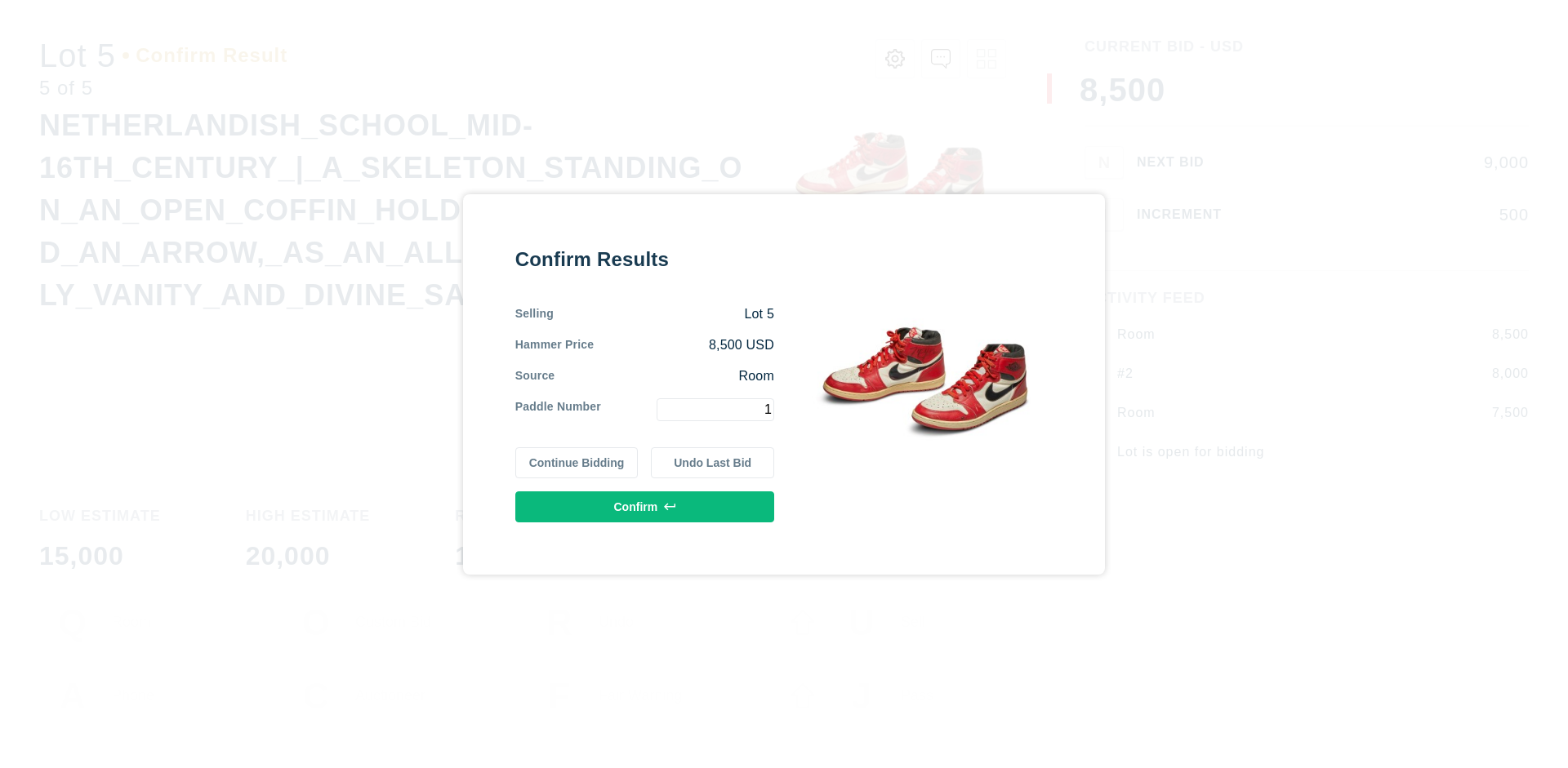
type input "1"
click at [646, 507] on button "Confirm" at bounding box center [645, 507] width 259 height 31
